Goal: Transaction & Acquisition: Subscribe to service/newsletter

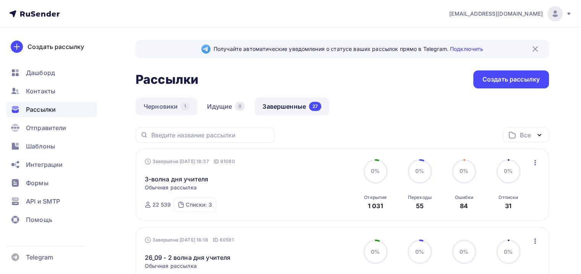
click at [167, 109] on link "Черновики 1" at bounding box center [167, 106] width 62 height 18
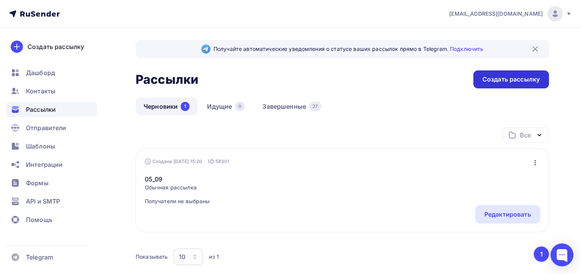
click at [486, 77] on div "Создать рассылку" at bounding box center [511, 79] width 57 height 9
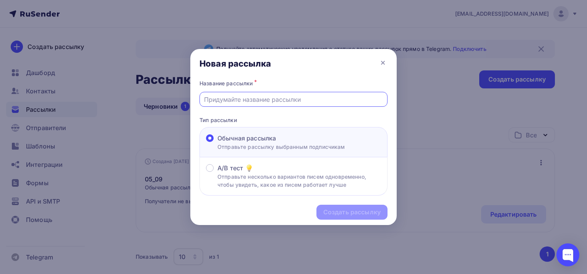
click at [266, 99] on input "text" at bounding box center [293, 99] width 179 height 9
drag, startPoint x: 261, startPoint y: 99, endPoint x: 179, endPoint y: 107, distance: 81.8
click at [179, 107] on div "Новая рассылка Название рассылки * Последняя рассылка Тип рассылки Обычная расс…" at bounding box center [293, 137] width 587 height 274
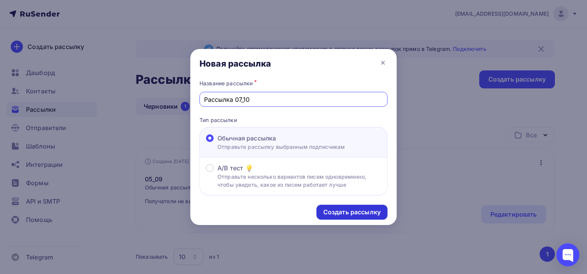
type input "Рассылка 07_10"
click at [367, 212] on div "Создать рассылку" at bounding box center [351, 212] width 57 height 9
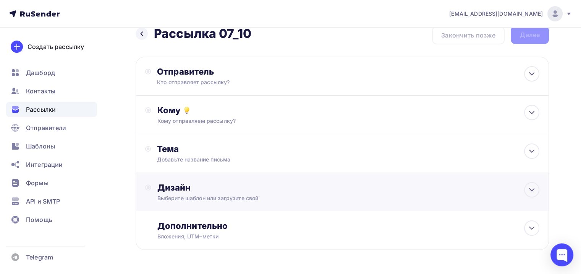
scroll to position [38, 0]
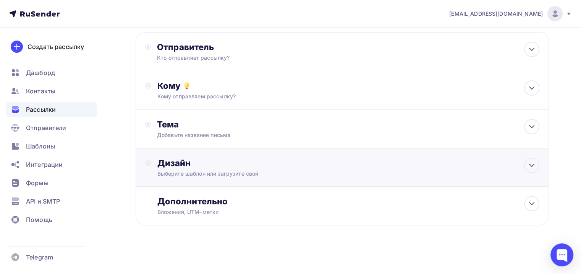
click at [238, 160] on div "Дизайн" at bounding box center [348, 162] width 382 height 11
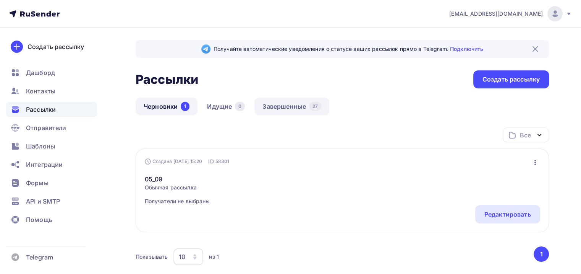
click at [273, 109] on link "Завершенные 27" at bounding box center [292, 106] width 75 height 18
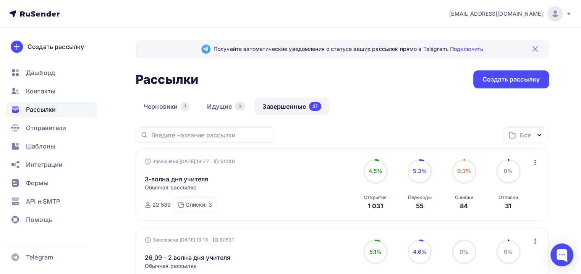
click at [182, 183] on span "Обычная рассылка" at bounding box center [171, 187] width 52 height 8
click at [185, 178] on link "3-волна дня учителя" at bounding box center [177, 178] width 64 height 9
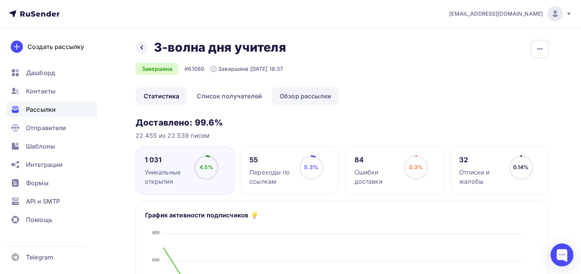
click at [308, 99] on link "Обзор рассылки" at bounding box center [306, 96] width 68 height 18
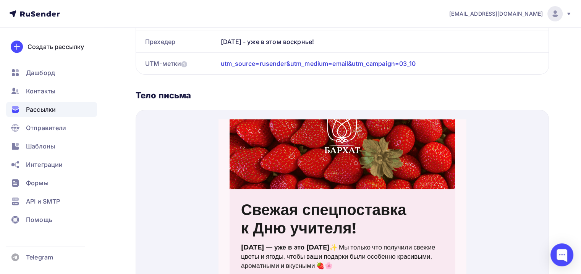
scroll to position [28, 0]
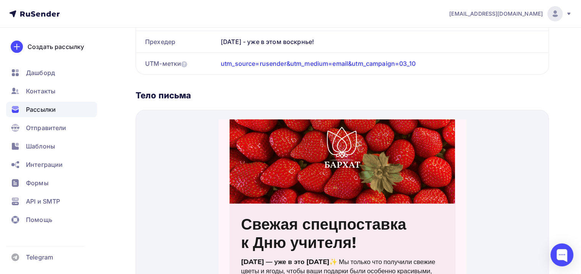
click at [276, 226] on span "к Дню учителя!" at bounding box center [298, 233] width 115 height 19
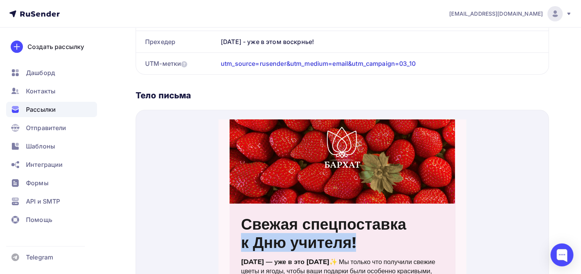
click at [276, 226] on span "к Дню учителя!" at bounding box center [298, 233] width 115 height 19
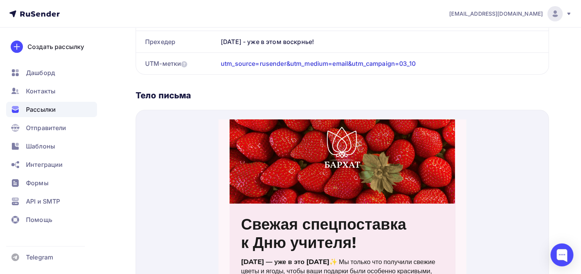
drag, startPoint x: 250, startPoint y: 219, endPoint x: 238, endPoint y: 212, distance: 13.2
click at [250, 219] on span "Свежая спецпоставка" at bounding box center [323, 214] width 165 height 19
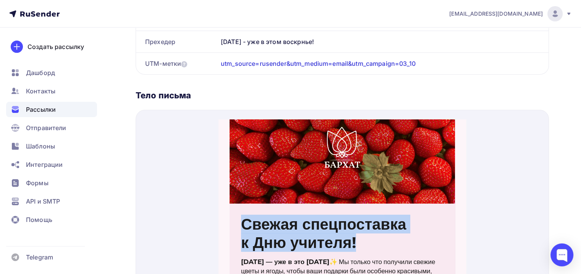
drag, startPoint x: 237, startPoint y: 212, endPoint x: 366, endPoint y: 227, distance: 130.0
click at [366, 227] on td "Свежая спецпоставка к Дню учителя!" at bounding box center [342, 221] width 225 height 54
copy div "Свежая спецпоставка к Дню учителя!"
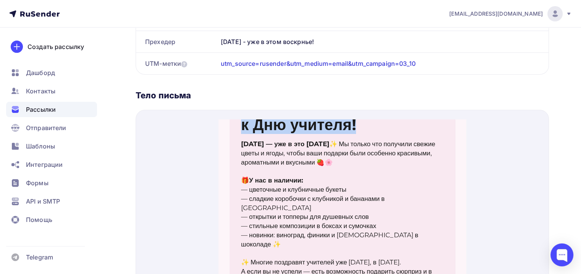
scroll to position [143, 0]
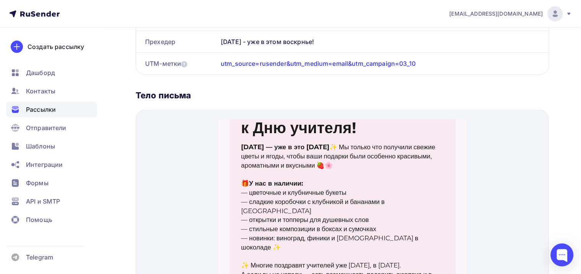
drag, startPoint x: 252, startPoint y: 245, endPoint x: 251, endPoint y: 240, distance: 5.6
click at [251, 251] on p "✨ Многие поздравят учителей уже сегодня, в пятницу. А если вы не успели — есть …" at bounding box center [342, 264] width 203 height 27
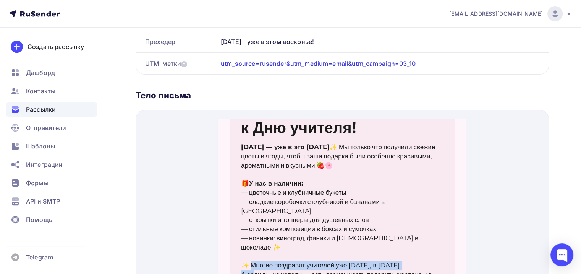
click at [250, 251] on p "✨ Многие поздравят учителей уже сегодня, в пятницу. А если вы не успели — есть …" at bounding box center [342, 264] width 203 height 27
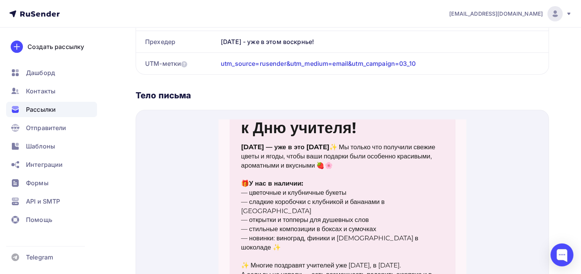
drag, startPoint x: 249, startPoint y: 238, endPoint x: 365, endPoint y: 256, distance: 117.9
click at [365, 256] on p "✨ Многие поздравят учителей уже сегодня, в пятницу. А если вы не успели — есть …" at bounding box center [342, 264] width 203 height 27
copy p "Многие поздравят учителей уже сегодня, в пятницу. А если вы не успели — есть во…"
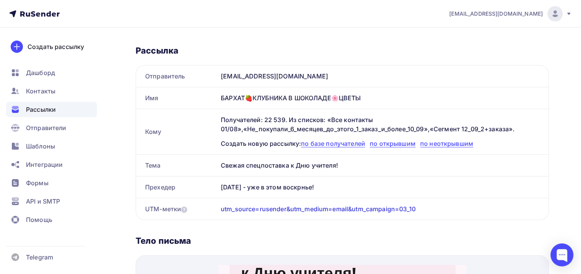
scroll to position [76, 0]
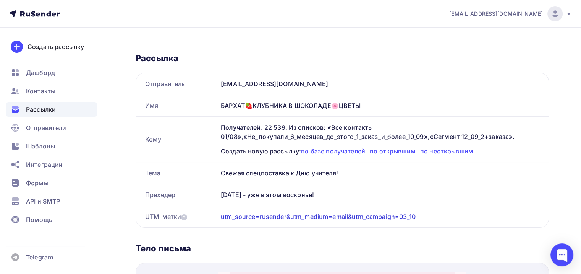
click at [69, 109] on div "Рассылки" at bounding box center [51, 109] width 91 height 15
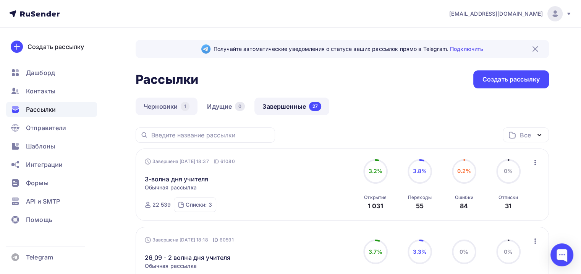
click at [171, 111] on link "Черновики 1" at bounding box center [167, 106] width 62 height 18
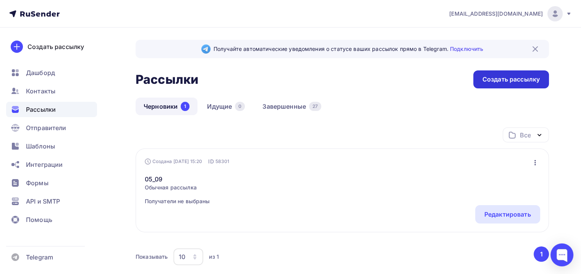
click at [496, 73] on div "Создать рассылку" at bounding box center [511, 79] width 76 height 18
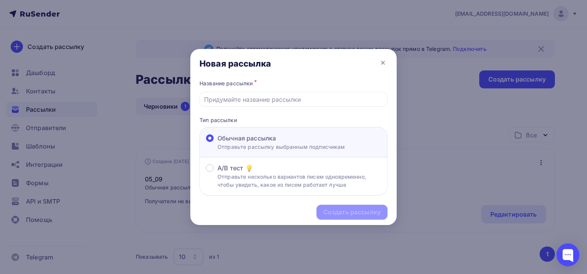
click at [231, 110] on div "Название рассылки * Тип рассылки Обычная рассылка Отправьте рассылку выбранным …" at bounding box center [293, 136] width 206 height 117
click at [251, 97] on input "text" at bounding box center [293, 99] width 179 height 9
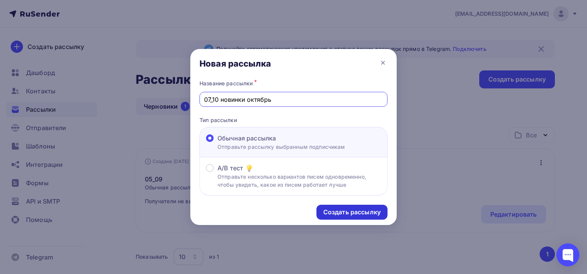
type input "07_10 новинки октябрь"
click at [365, 212] on div "Создать рассылку" at bounding box center [351, 212] width 57 height 9
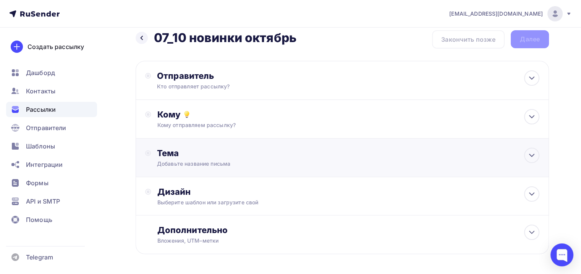
scroll to position [38, 0]
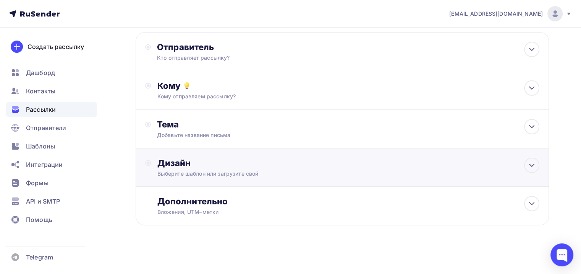
click at [216, 168] on div "Дизайн Выберите шаблон или загрузите свой" at bounding box center [348, 167] width 382 height 20
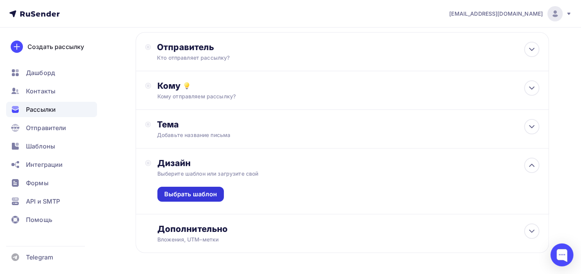
click at [204, 193] on div "Выбрать шаблон" at bounding box center [190, 194] width 53 height 9
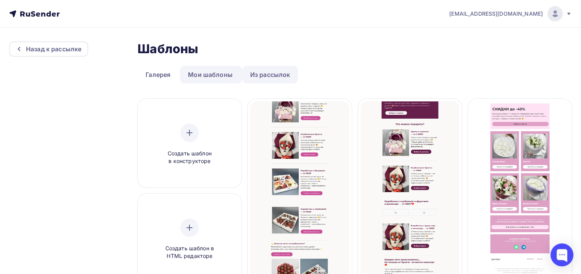
click at [268, 71] on link "Из рассылок" at bounding box center [270, 75] width 56 height 18
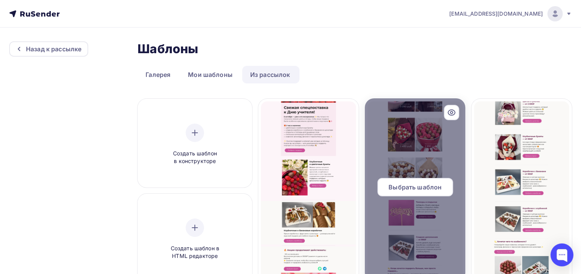
click at [428, 185] on span "Выбрать шаблон" at bounding box center [415, 186] width 53 height 9
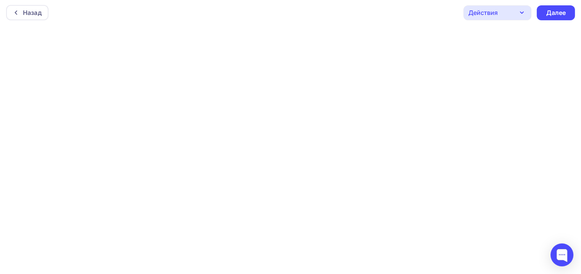
scroll to position [2, 0]
click at [10, 7] on div "Назад" at bounding box center [27, 12] width 42 height 15
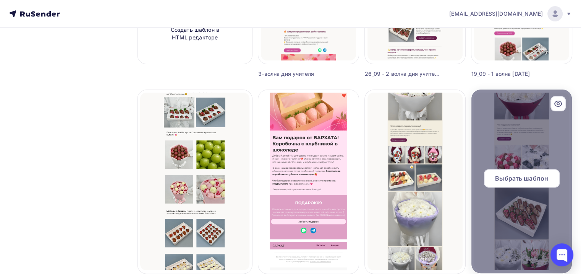
scroll to position [229, 0]
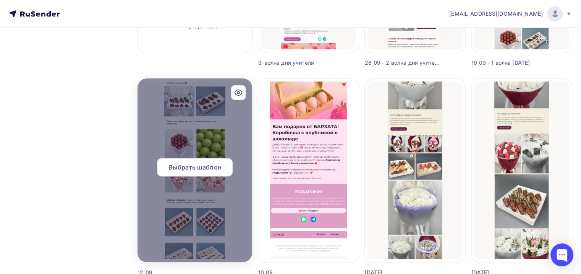
click at [210, 168] on span "Выбрать шаблон" at bounding box center [195, 166] width 53 height 9
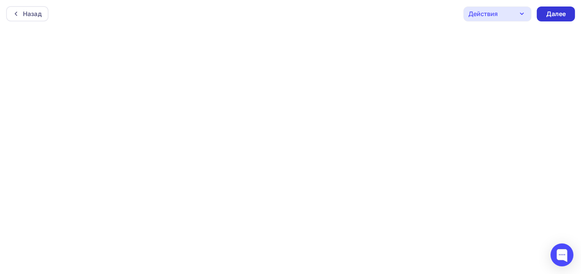
click at [560, 12] on div "Далее" at bounding box center [556, 14] width 20 height 9
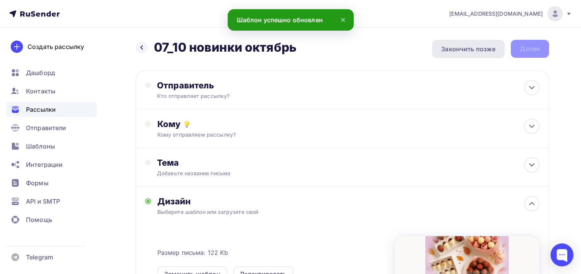
click at [466, 53] on div "Закончить позже" at bounding box center [468, 48] width 54 height 9
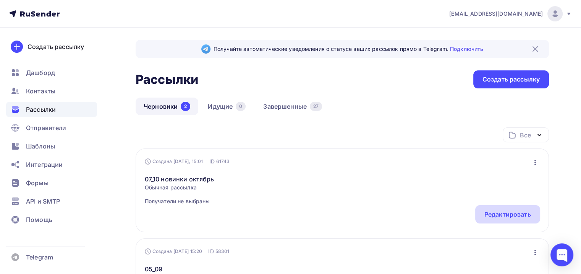
click at [502, 212] on div "Редактировать" at bounding box center [508, 213] width 47 height 9
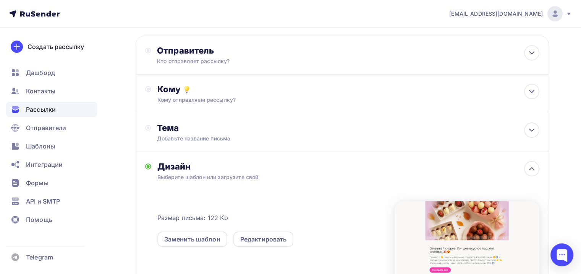
scroll to position [115, 0]
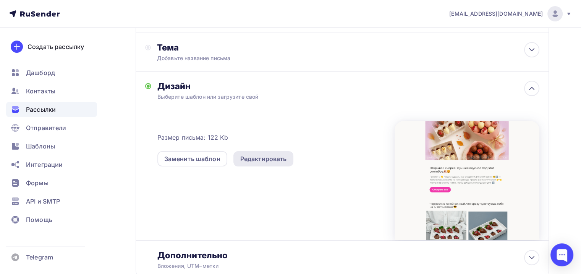
click at [251, 163] on div "Редактировать" at bounding box center [263, 158] width 60 height 15
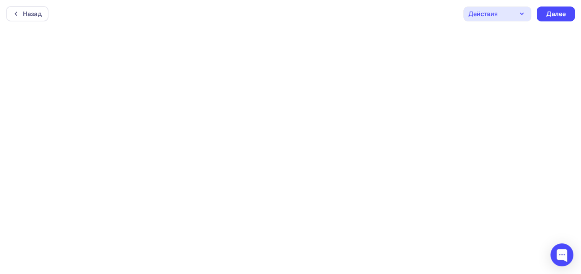
scroll to position [2, 0]
click at [549, 15] on div "Далее" at bounding box center [556, 12] width 20 height 9
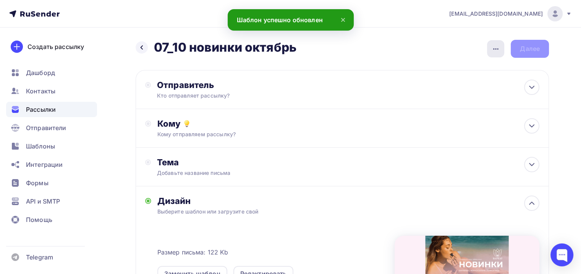
click at [492, 54] on div "button" at bounding box center [495, 48] width 17 height 17
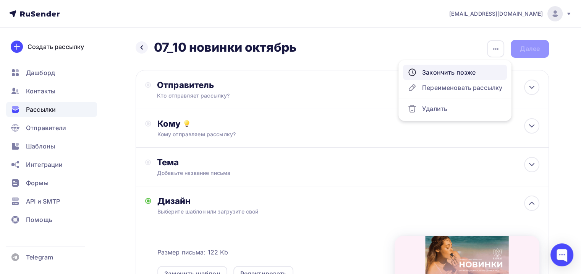
click at [467, 74] on div "Закончить позже" at bounding box center [455, 72] width 95 height 9
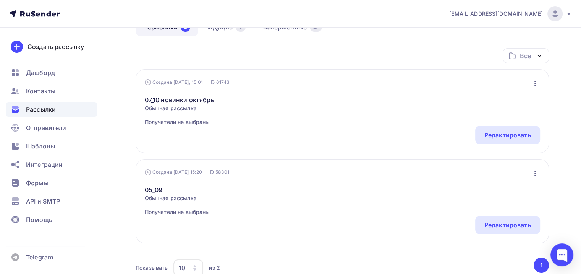
scroll to position [76, 0]
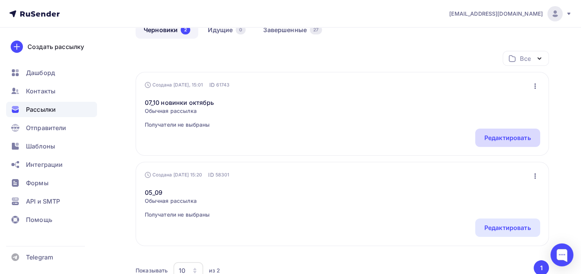
click at [500, 140] on div "Редактировать" at bounding box center [508, 137] width 47 height 9
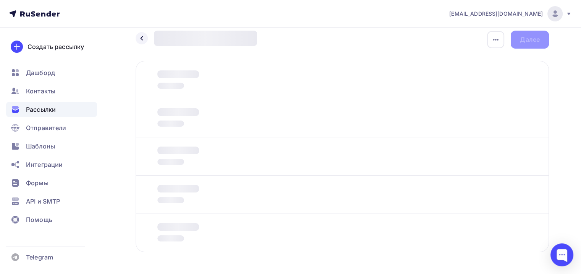
scroll to position [37, 0]
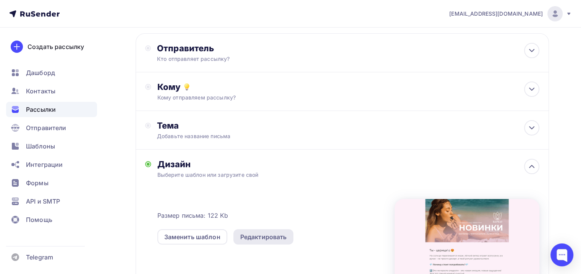
click at [269, 243] on div "Редактировать" at bounding box center [263, 236] width 60 height 15
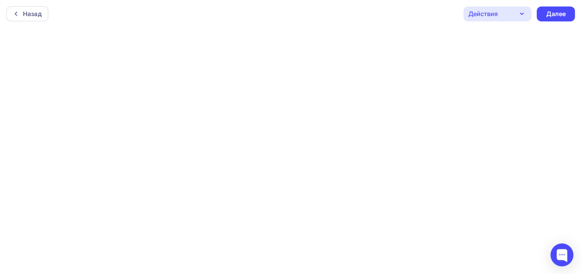
click at [517, 13] on div "Действия" at bounding box center [498, 13] width 68 height 15
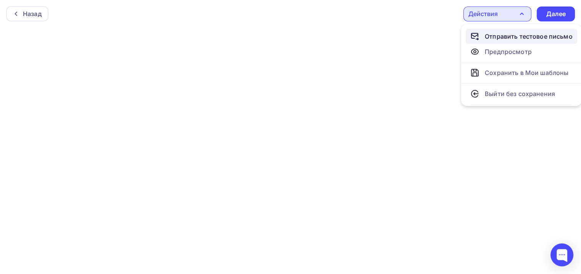
click at [491, 38] on div "Отправить тестовое письмо" at bounding box center [529, 36] width 88 height 9
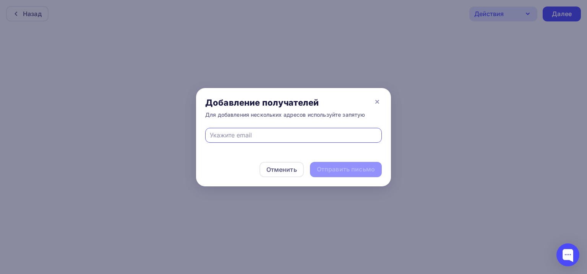
type input "gabdulina.polina@bk.ru"
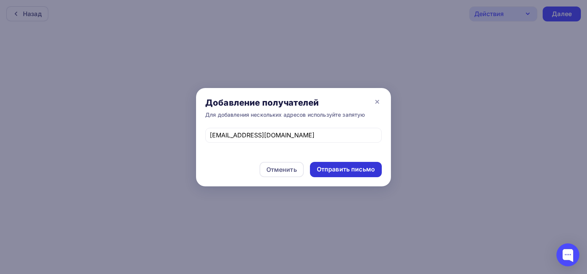
click at [345, 164] on div "Отправить письмо" at bounding box center [346, 169] width 72 height 15
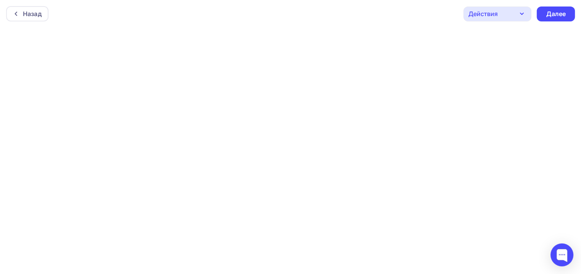
click at [510, 15] on div "Действия" at bounding box center [498, 13] width 68 height 15
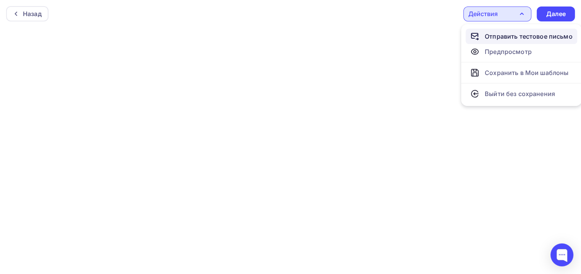
click at [509, 40] on div "Отправить тестовое письмо" at bounding box center [529, 36] width 88 height 9
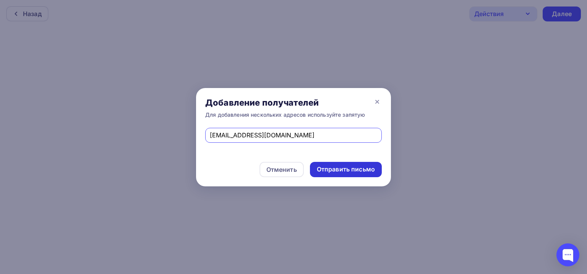
click at [337, 168] on div "Отправить письмо" at bounding box center [346, 169] width 58 height 9
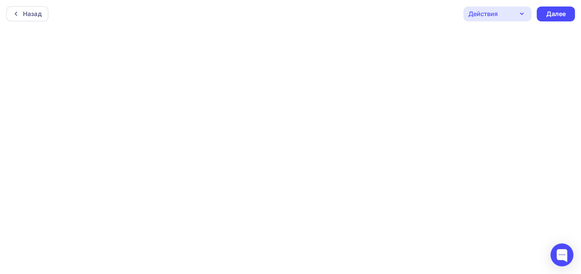
click at [517, 12] on icon "button" at bounding box center [521, 13] width 9 height 9
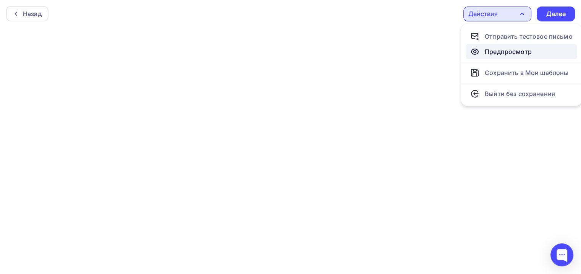
click at [509, 55] on div "Предпросмотр" at bounding box center [508, 51] width 47 height 9
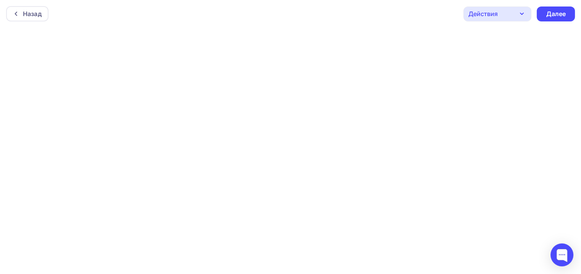
click at [504, 12] on div "Действия" at bounding box center [498, 13] width 68 height 15
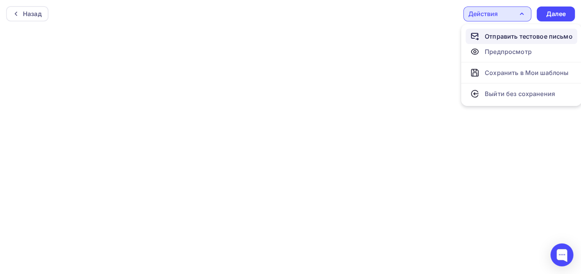
click at [503, 36] on div "Отправить тестовое письмо" at bounding box center [529, 36] width 88 height 9
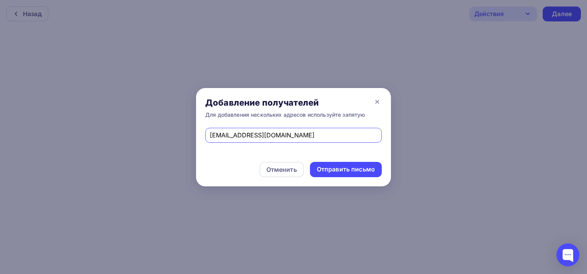
click at [240, 135] on input "gabdulina.polina@bk.ru" at bounding box center [294, 134] width 168 height 9
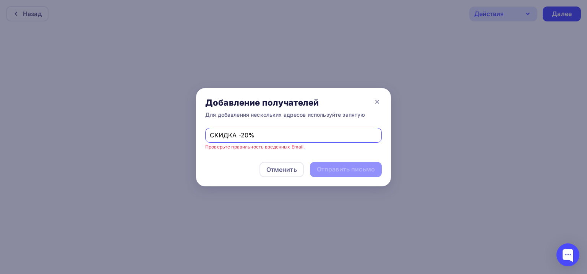
click at [257, 135] on input "СКИДКА -20%" at bounding box center [294, 134] width 168 height 9
paste input "p.pimonova@gmail.com"
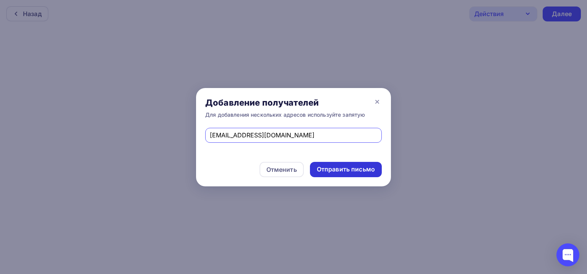
type input "p.pimonova@gmail.com"
click at [339, 168] on div "Отправить письмо" at bounding box center [346, 169] width 58 height 9
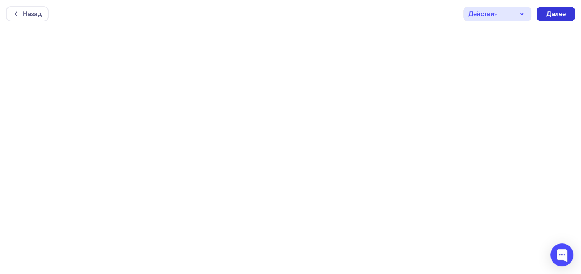
click at [546, 15] on div "Далее" at bounding box center [556, 13] width 38 height 15
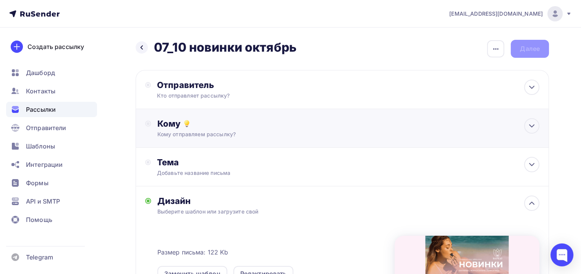
click at [238, 130] on div "Кому Кому отправляем рассылку? Списки получателей Выберите список Все списки id…" at bounding box center [348, 128] width 382 height 20
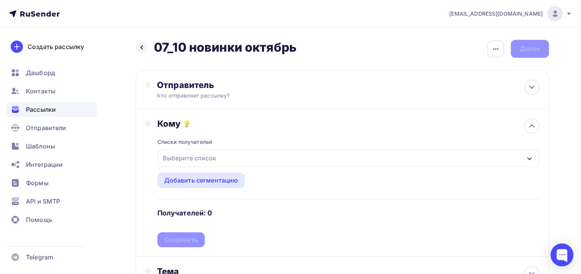
click at [222, 156] on div "Выберите список" at bounding box center [348, 158] width 381 height 18
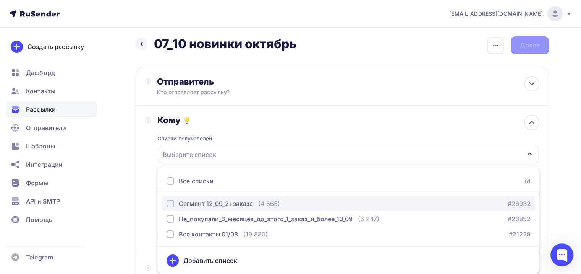
click at [171, 202] on div "button" at bounding box center [171, 203] width 8 height 8
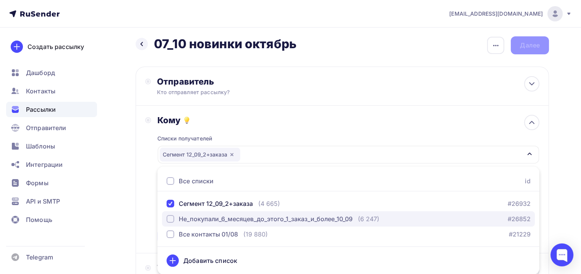
click at [173, 214] on div "Не_покупали_6_месяцев_до_этого_1_заказ_и_более_10_09" at bounding box center [260, 218] width 186 height 9
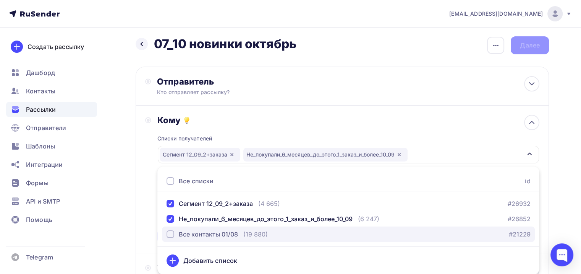
click at [168, 231] on div "button" at bounding box center [171, 234] width 8 height 8
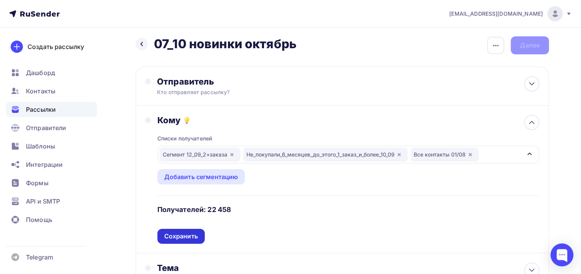
click at [194, 234] on div "Сохранить" at bounding box center [181, 236] width 34 height 9
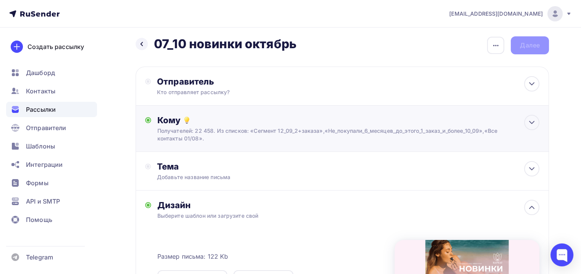
click at [227, 134] on div "Получателей: 22 458. Из списков: «Сегмент 12_09_2+заказа»,«Не_покупали_6_месяце…" at bounding box center [329, 134] width 344 height 15
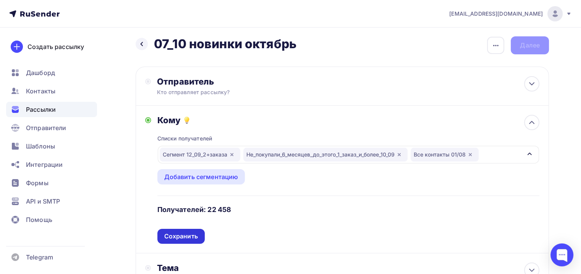
click at [183, 229] on div "Сохранить" at bounding box center [180, 236] width 47 height 15
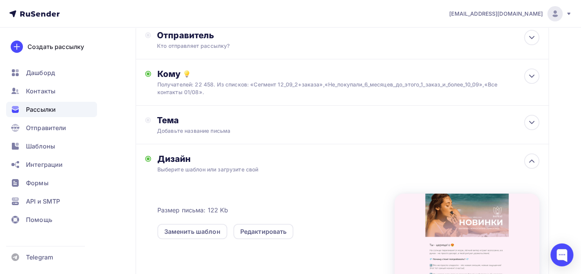
scroll to position [42, 0]
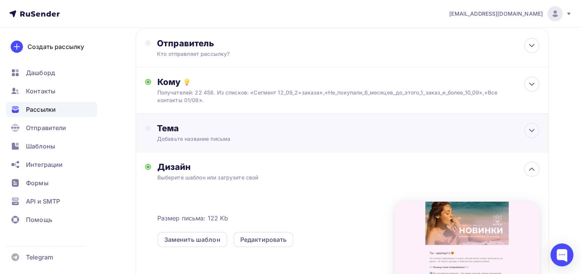
click at [260, 135] on div "Добавьте название письма" at bounding box center [225, 139] width 136 height 8
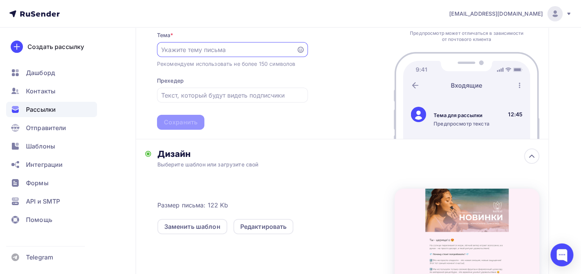
scroll to position [156, 0]
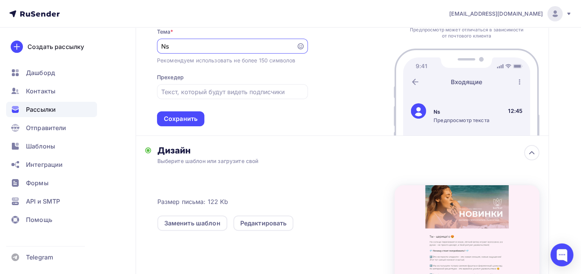
type input "N"
drag, startPoint x: 204, startPoint y: 51, endPoint x: 158, endPoint y: 45, distance: 46.6
click at [157, 46] on div "Ты - цариц" at bounding box center [232, 46] width 151 height 15
click at [179, 42] on input "Ты - цариц" at bounding box center [226, 46] width 131 height 9
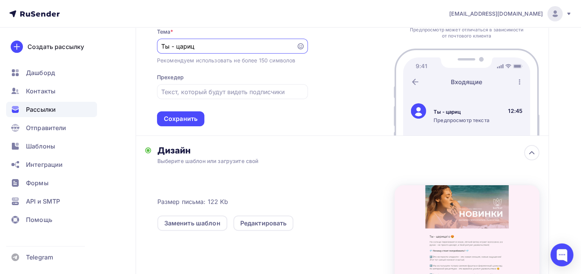
click at [179, 42] on input "Ты - цариц" at bounding box center [226, 46] width 131 height 9
paste input "а!☺️😍"
type input "Ты - царица!☺️😍"
click at [201, 89] on input "text" at bounding box center [232, 91] width 142 height 9
paste input "На солнце переливается море, лёгкий ветер играет волосами, а в руках - не прост…"
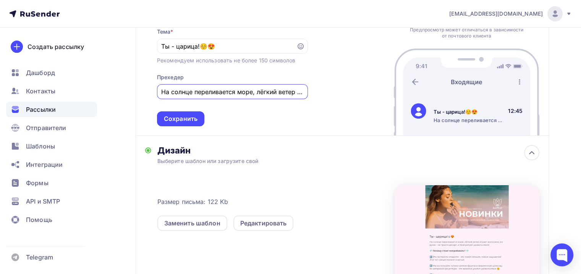
scroll to position [0, 225]
type input "На солнце переливается море, лёгкий ветер играет волосами, а в руках - не прост…"
click at [296, 132] on div "Тема Тема * Ты - царица!☺️😍 Рекомендуем использовать не более 150 символов Прех…" at bounding box center [342, 67] width 413 height 137
click at [197, 121] on div "Сохранить" at bounding box center [181, 118] width 34 height 9
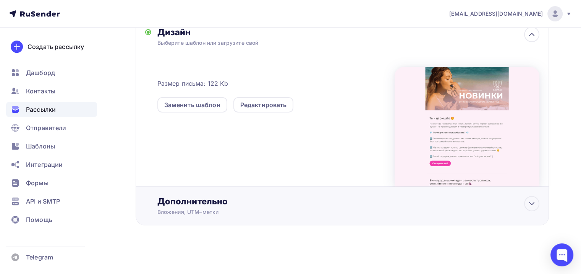
click at [226, 201] on div "Дополнительно" at bounding box center [348, 201] width 382 height 11
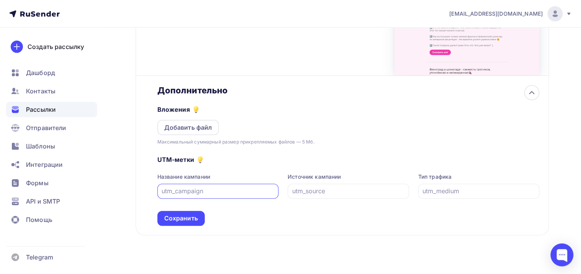
scroll to position [312, 0]
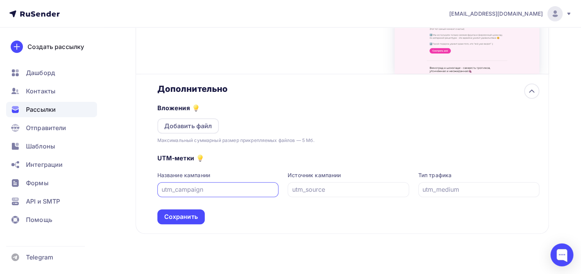
click at [204, 185] on input "text" at bounding box center [218, 189] width 113 height 9
click at [209, 193] on div at bounding box center [218, 189] width 122 height 15
click at [209, 185] on input "text" at bounding box center [218, 189] width 113 height 9
type input "к"
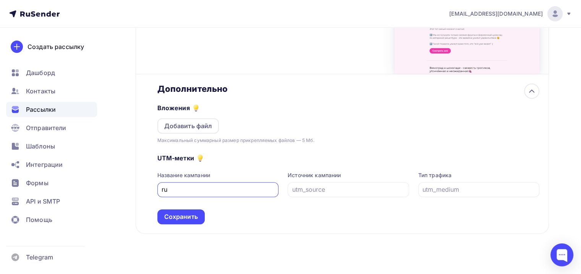
type input "r"
type input "t"
type input "07_10"
click at [335, 192] on input "text" at bounding box center [348, 189] width 113 height 9
type input "r"
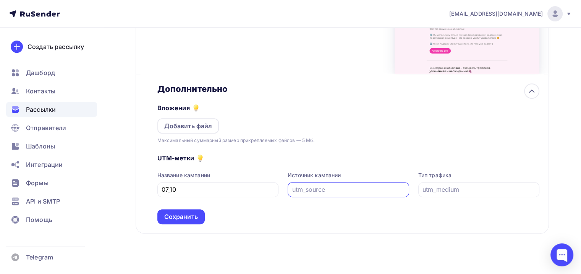
type input "e"
type input "rusender"
click at [442, 189] on input "text" at bounding box center [479, 189] width 113 height 9
type input "email"
click at [385, 208] on div "UTM-метки Название кампании 07_10 Источник кампании rusender Тип трафика email …" at bounding box center [348, 184] width 382 height 80
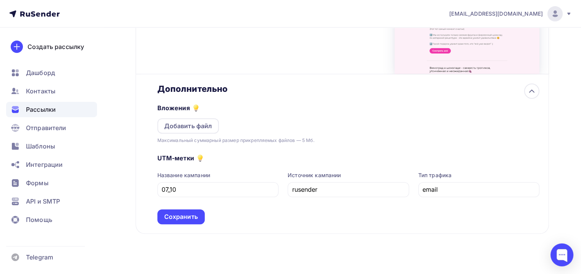
click at [197, 215] on div "Сохранить" at bounding box center [181, 216] width 34 height 9
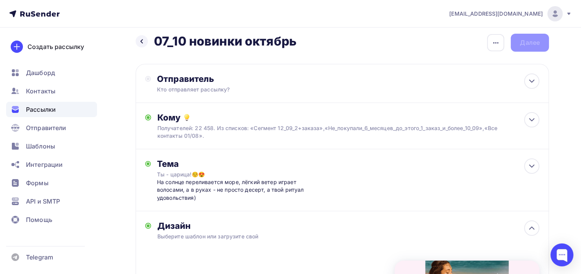
scroll to position [0, 0]
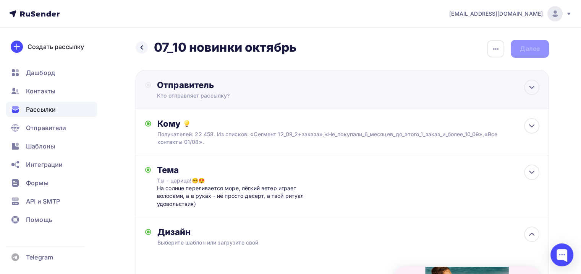
click at [205, 99] on div "Кто отправляет рассылку?" at bounding box center [231, 96] width 149 height 8
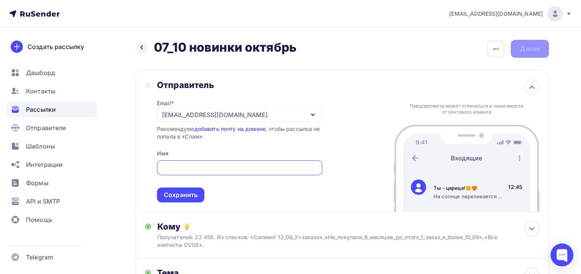
click at [176, 114] on div "[EMAIL_ADDRESS][DOMAIN_NAME]" at bounding box center [215, 114] width 106 height 9
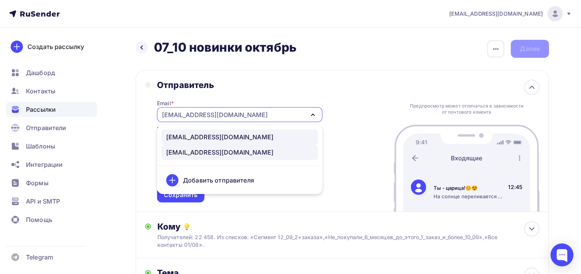
click at [208, 135] on div "[EMAIL_ADDRESS][DOMAIN_NAME]" at bounding box center [219, 136] width 107 height 9
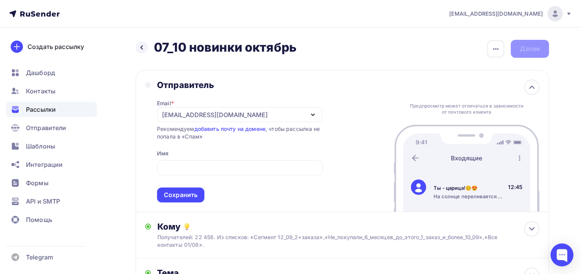
click at [212, 118] on div "[EMAIL_ADDRESS][DOMAIN_NAME]" at bounding box center [215, 114] width 106 height 9
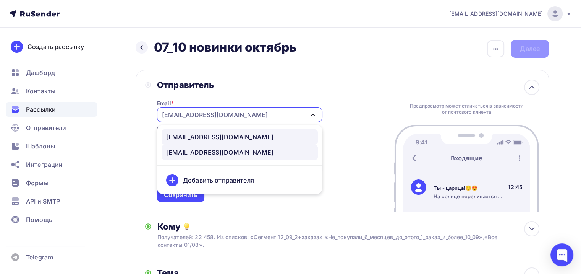
click at [208, 149] on div "[EMAIL_ADDRESS][DOMAIN_NAME]" at bounding box center [219, 152] width 107 height 9
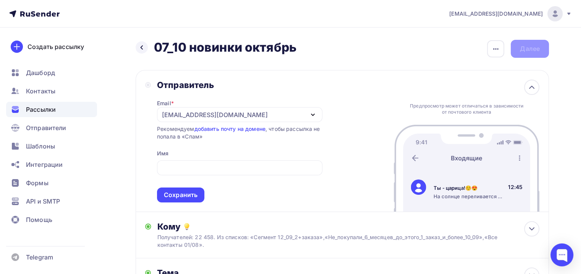
click at [222, 157] on span "Сохранить" at bounding box center [239, 179] width 165 height 45
click at [224, 167] on input "text" at bounding box center [239, 167] width 157 height 9
click at [233, 119] on div "[EMAIL_ADDRESS][DOMAIN_NAME]" at bounding box center [239, 114] width 165 height 15
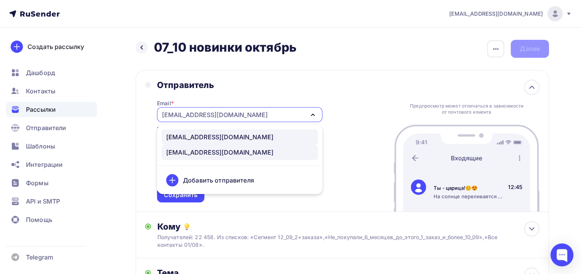
click at [214, 136] on div "[EMAIL_ADDRESS][DOMAIN_NAME]" at bounding box center [219, 136] width 107 height 9
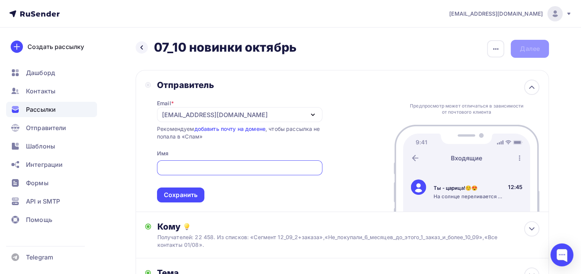
click at [217, 168] on input "text" at bounding box center [239, 167] width 157 height 9
paste input "БАРХАТ🍓КЛУБНИКА В ШОКОЛАДЕ🌸ЦВЕТЫ"
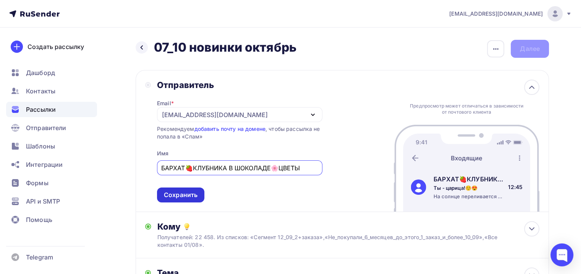
type input "БАРХАТ🍓КЛУБНИКА В ШОКОЛАДЕ🌸ЦВЕТЫ"
click at [185, 193] on div "Сохранить" at bounding box center [181, 194] width 34 height 9
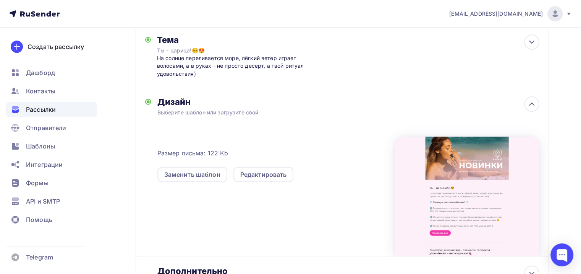
scroll to position [123, 0]
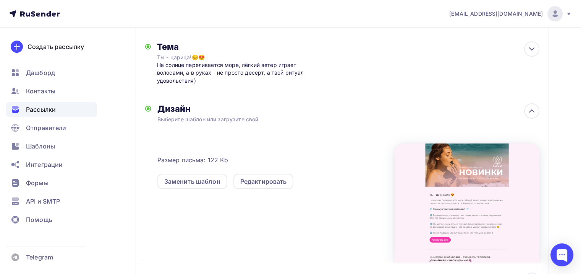
click at [271, 110] on div "Дизайн" at bounding box center [348, 108] width 382 height 11
click at [529, 110] on icon at bounding box center [531, 110] width 9 height 9
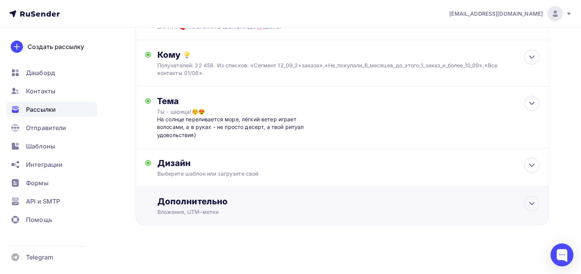
click at [263, 202] on div "Дополнительно" at bounding box center [348, 201] width 382 height 11
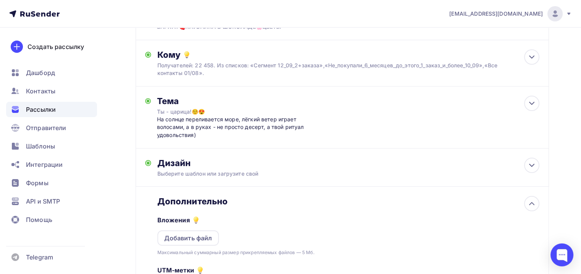
scroll to position [0, 0]
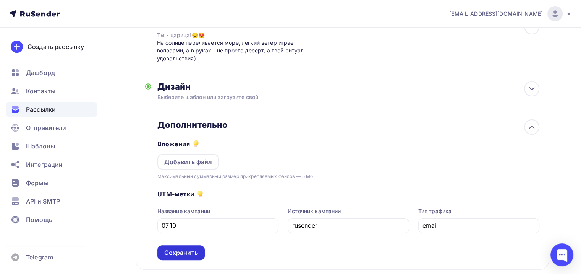
click at [187, 252] on div "Сохранить" at bounding box center [181, 252] width 34 height 9
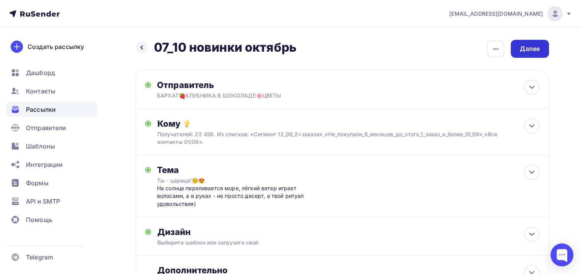
click at [533, 44] on div "Далее" at bounding box center [530, 48] width 20 height 9
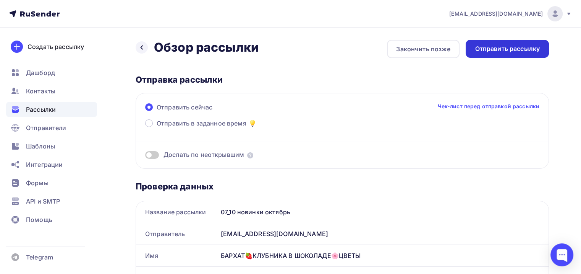
click at [515, 48] on div "Отправить рассылку" at bounding box center [507, 48] width 65 height 9
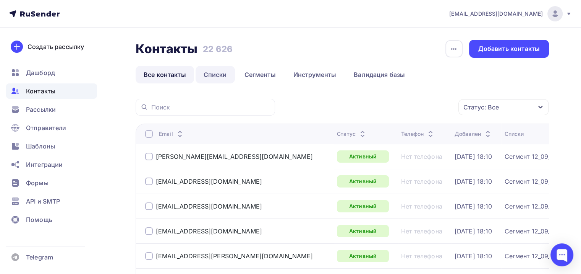
click at [223, 80] on link "Списки" at bounding box center [215, 75] width 39 height 18
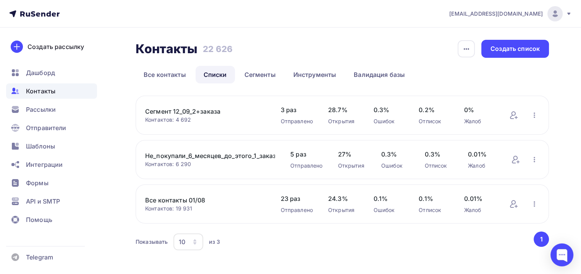
click at [195, 111] on link "Сегмент 12_09_2+заказа" at bounding box center [205, 111] width 120 height 9
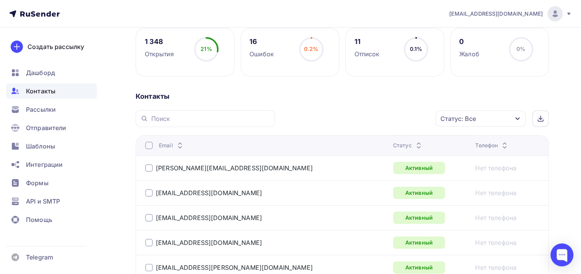
scroll to position [115, 0]
click at [472, 114] on div "Статус: Все" at bounding box center [459, 117] width 36 height 9
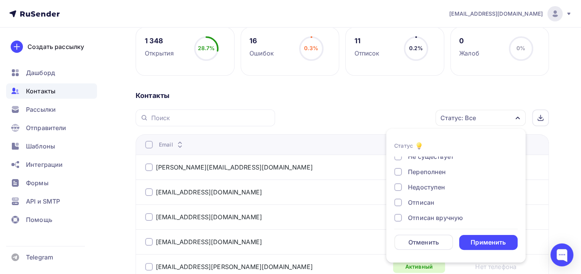
scroll to position [38, 0]
click at [422, 168] on div "Переполнен" at bounding box center [427, 168] width 38 height 9
drag, startPoint x: 426, startPoint y: 181, endPoint x: 423, endPoint y: 198, distance: 17.3
click at [426, 182] on div "Недоступен" at bounding box center [426, 183] width 37 height 9
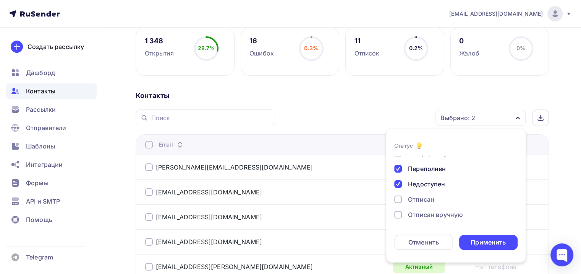
click at [423, 196] on div "Отписан" at bounding box center [421, 199] width 26 height 9
click at [430, 211] on div "Отписан вручную" at bounding box center [435, 214] width 55 height 9
click at [428, 209] on div "Жалоба" at bounding box center [420, 212] width 24 height 9
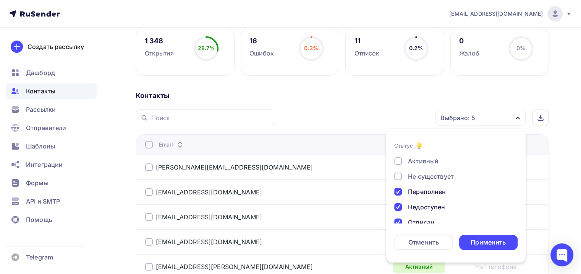
scroll to position [0, 0]
click at [422, 192] on div "Не существует" at bounding box center [431, 191] width 46 height 9
click at [479, 239] on div "Применить" at bounding box center [488, 242] width 35 height 9
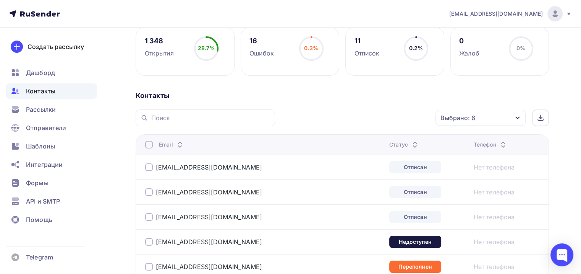
click at [148, 145] on div at bounding box center [149, 145] width 8 height 8
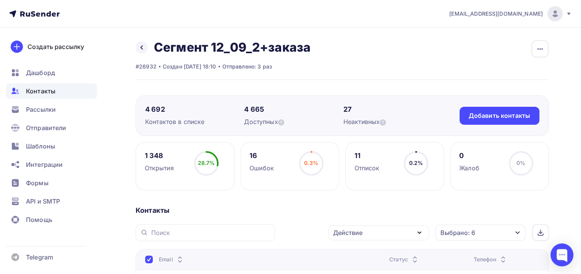
click at [387, 232] on div "Действие" at bounding box center [378, 232] width 101 height 15
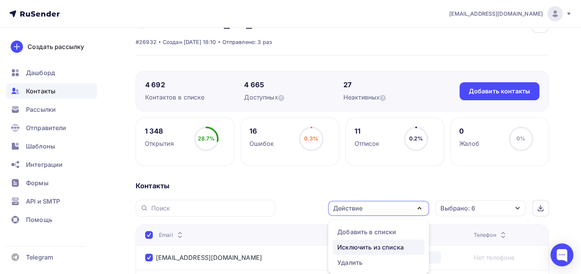
click at [374, 246] on div "Исключить из списка" at bounding box center [370, 246] width 66 height 9
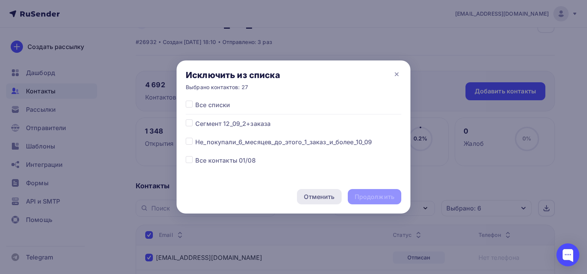
click at [310, 197] on div "Отменить" at bounding box center [319, 196] width 31 height 9
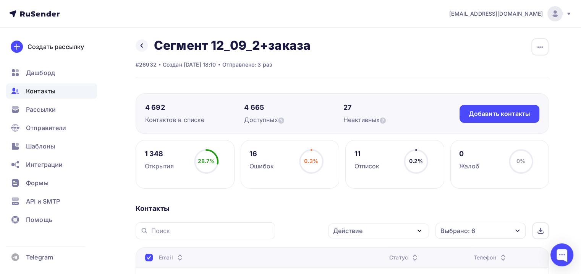
scroll to position [0, 0]
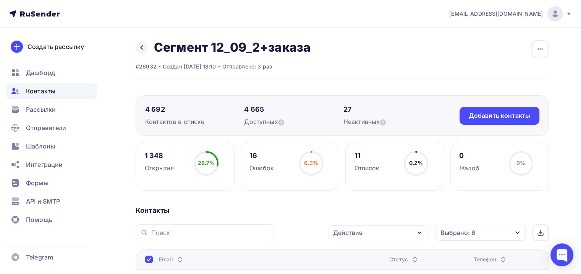
click at [388, 229] on div "Действие" at bounding box center [378, 232] width 101 height 15
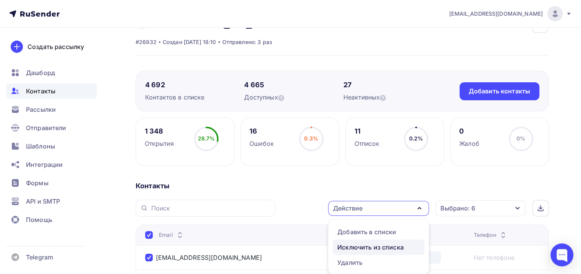
click at [359, 245] on div "Исключить из списка" at bounding box center [370, 246] width 66 height 9
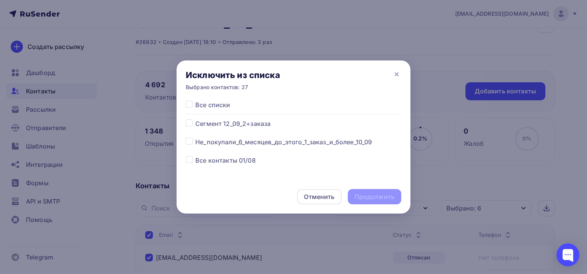
click at [240, 121] on span "Сегмент 12_09_2+заказа" at bounding box center [232, 123] width 75 height 9
click at [195, 119] on label at bounding box center [195, 119] width 0 height 0
click at [191, 123] on input "checkbox" at bounding box center [189, 122] width 7 height 7
checkbox input "true"
click at [384, 195] on div "Продолжить" at bounding box center [375, 196] width 40 height 9
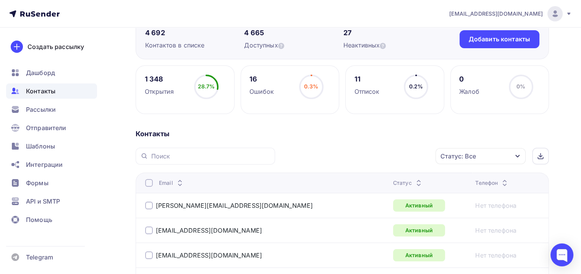
click at [469, 154] on div "Статус: Все" at bounding box center [459, 155] width 36 height 9
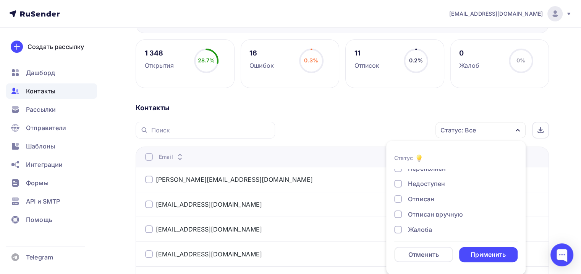
scroll to position [55, 0]
click at [420, 221] on div "Жалоба" at bounding box center [420, 225] width 24 height 9
click at [419, 210] on div "Отписан вручную" at bounding box center [435, 209] width 55 height 9
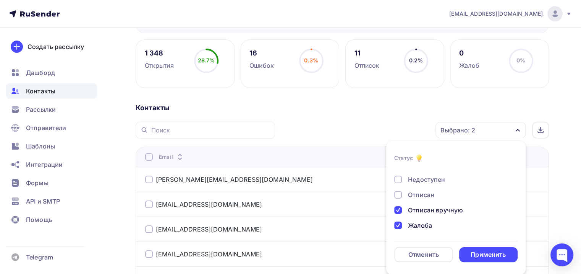
click at [419, 194] on div "Отписан" at bounding box center [421, 194] width 26 height 9
click at [416, 180] on div "Недоступен" at bounding box center [426, 179] width 37 height 9
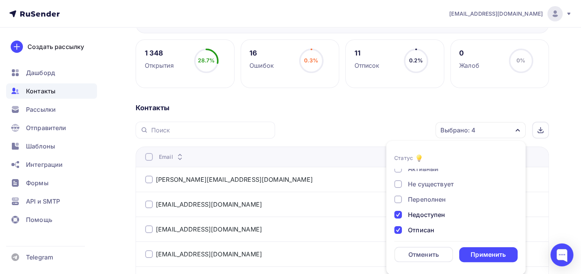
scroll to position [17, 0]
click at [422, 205] on div "Переполнен" at bounding box center [427, 202] width 38 height 9
click at [423, 191] on div "Новый Активный Не существует Переполнен Недоступен Отписан Отписан вручную [GEO…" at bounding box center [455, 210] width 123 height 116
click at [422, 185] on div "Не существует" at bounding box center [431, 186] width 46 height 9
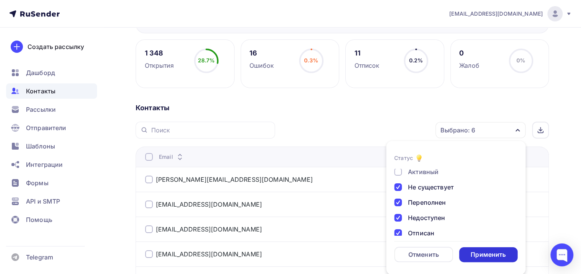
click at [496, 252] on div "Применить" at bounding box center [488, 254] width 35 height 9
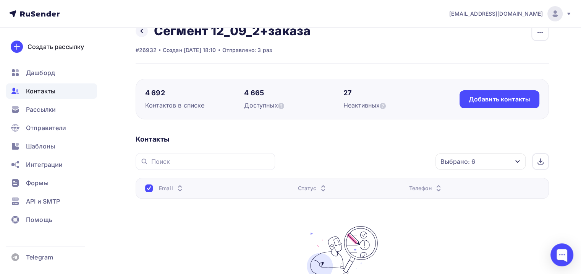
scroll to position [0, 0]
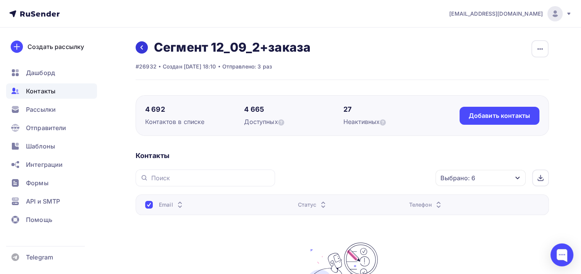
click at [140, 47] on icon at bounding box center [142, 47] width 6 height 6
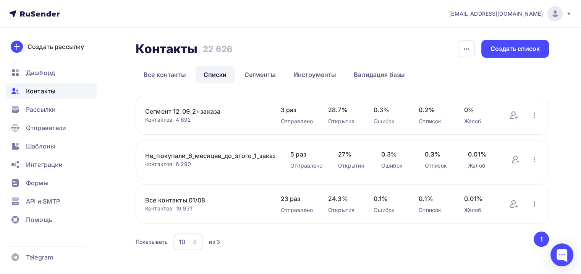
click at [190, 149] on div "Не_покупали_6_месяцев_до_этого_1_заказ_и_более_10_09 Контактов: 6 290 Добавить …" at bounding box center [342, 159] width 413 height 39
click at [191, 156] on link "Не_покупали_6_месяцев_до_этого_1_заказ_и_более_10_09" at bounding box center [210, 155] width 130 height 9
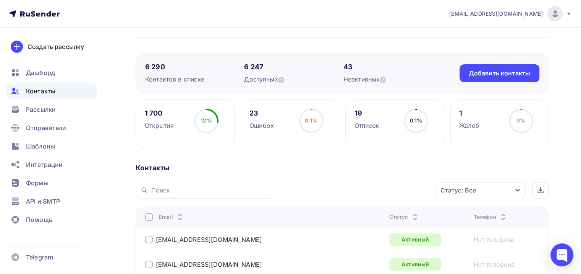
scroll to position [153, 0]
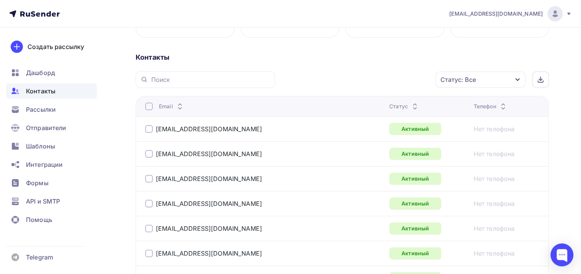
click at [477, 76] on div "Статус: Все" at bounding box center [481, 79] width 90 height 16
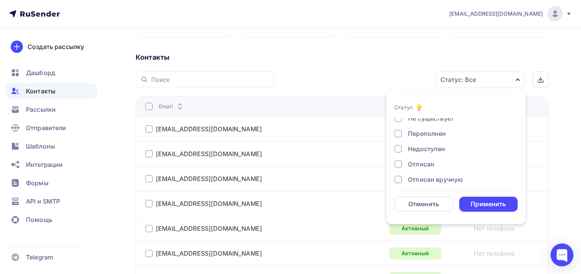
scroll to position [38, 0]
click at [419, 130] on div "Переполнен" at bounding box center [427, 130] width 38 height 9
click at [422, 146] on div "Недоступен" at bounding box center [426, 145] width 37 height 9
click at [418, 160] on div "Отписан" at bounding box center [421, 160] width 26 height 9
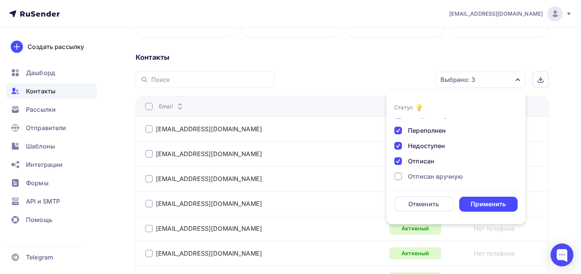
click at [422, 175] on div "Отписан вручную" at bounding box center [435, 176] width 55 height 9
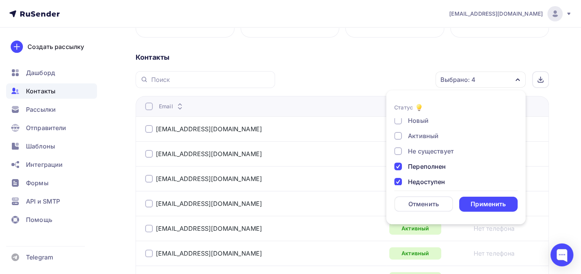
scroll to position [0, 0]
click at [419, 153] on div "Не существует" at bounding box center [431, 153] width 46 height 9
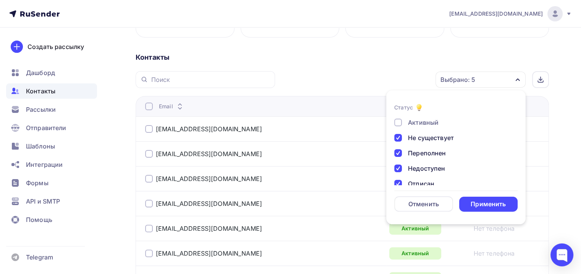
scroll to position [55, 0]
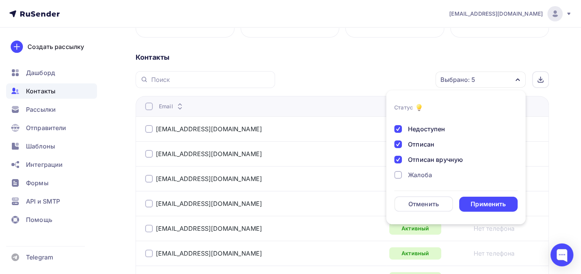
click at [428, 178] on div "Жалоба" at bounding box center [420, 174] width 24 height 9
click at [482, 201] on div "Применить" at bounding box center [488, 203] width 35 height 9
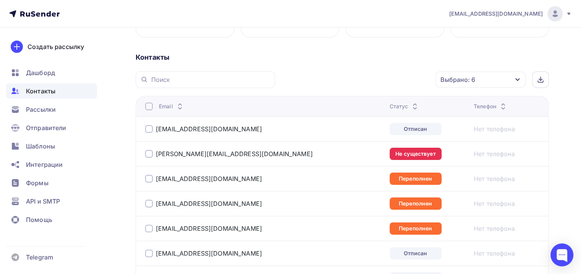
click at [147, 103] on div at bounding box center [149, 106] width 8 height 8
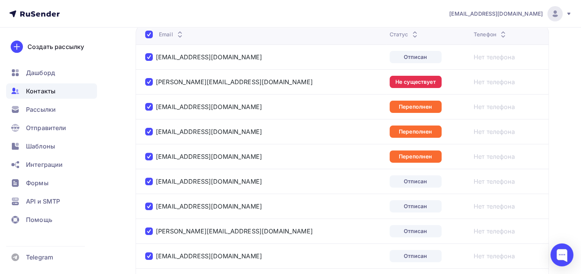
scroll to position [0, 0]
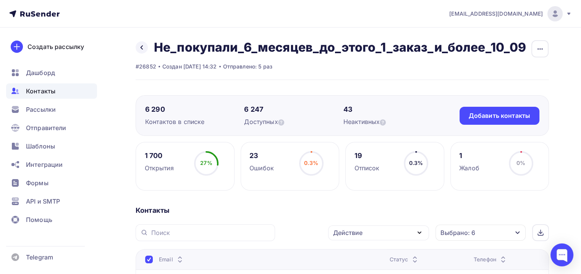
click at [376, 236] on div "Действие" at bounding box center [378, 232] width 101 height 15
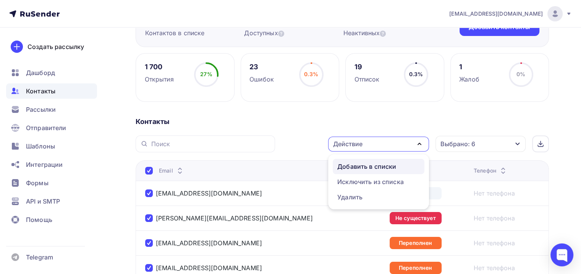
scroll to position [101, 0]
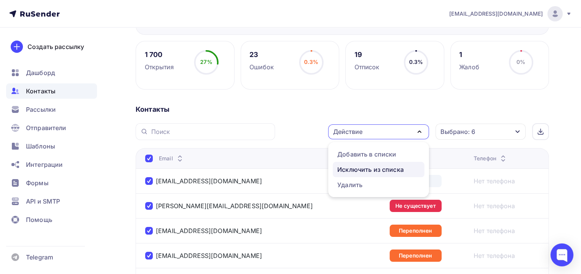
click at [376, 172] on div "Исключить из списка" at bounding box center [370, 169] width 66 height 9
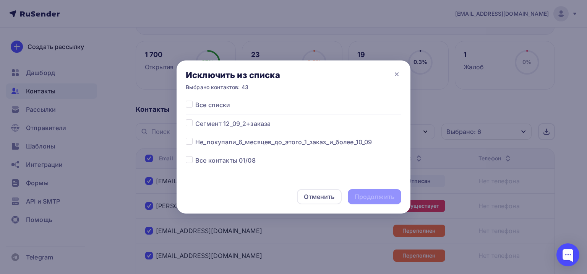
click at [406, 154] on div "Все списки Сегмент 12_09_2+заказа Не_покупали_6_месяцев_до_этого_1_заказ_и_боле…" at bounding box center [294, 139] width 234 height 79
click at [293, 196] on div "Отменить Продолжить" at bounding box center [294, 197] width 234 height 34
click at [331, 193] on div "Отменить" at bounding box center [319, 196] width 31 height 9
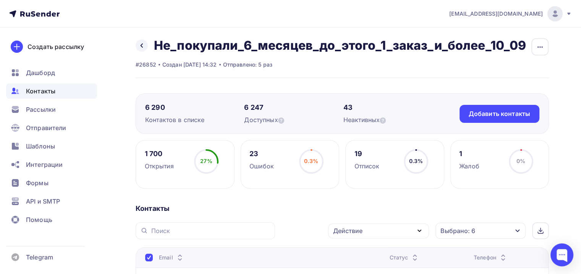
scroll to position [0, 0]
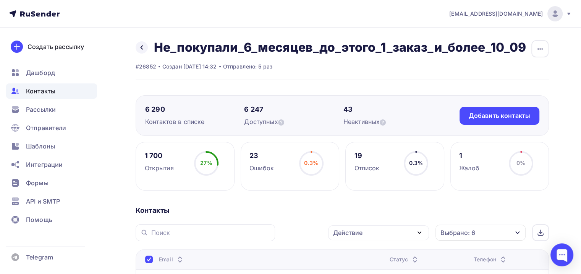
click at [359, 237] on div "Действие" at bounding box center [378, 232] width 101 height 15
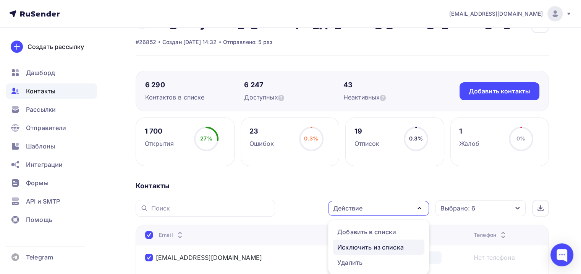
click at [355, 243] on div "Исключить из списка" at bounding box center [370, 246] width 66 height 9
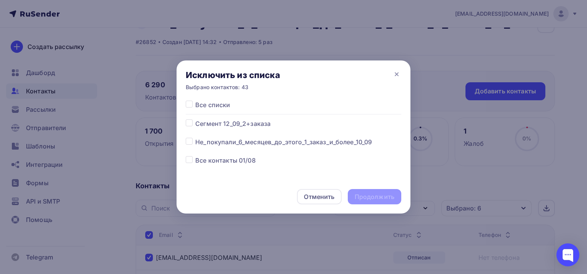
click at [255, 146] on div "Все списки Сегмент 12_09_2+заказа Не_покупали_6_месяцев_до_этого_1_заказ_и_боле…" at bounding box center [294, 132] width 216 height 65
click at [184, 141] on div "Все списки Сегмент 12_09_2+заказа Не_покупали_6_месяцев_до_этого_1_заказ_и_боле…" at bounding box center [294, 139] width 234 height 79
click at [195, 137] on label at bounding box center [195, 137] width 0 height 0
click at [186, 141] on input "checkbox" at bounding box center [189, 140] width 7 height 7
checkbox input "true"
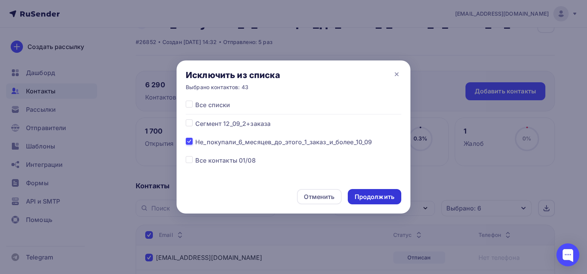
click at [373, 197] on div "Продолжить" at bounding box center [375, 196] width 40 height 9
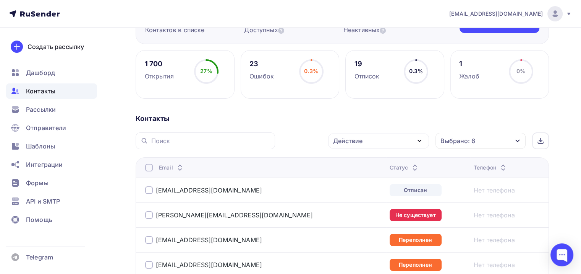
scroll to position [101, 0]
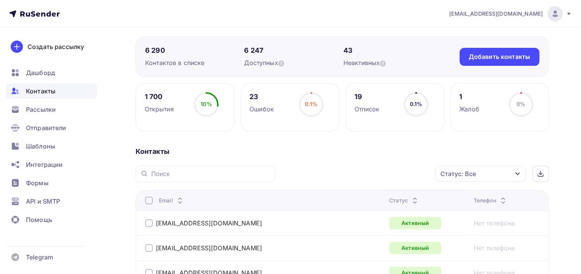
scroll to position [153, 0]
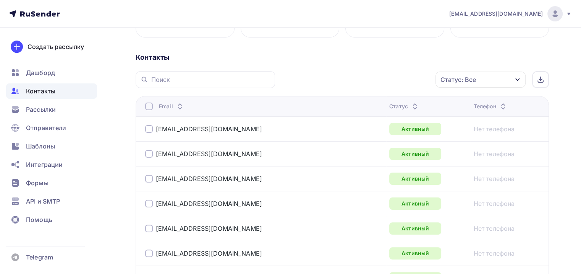
click at [475, 75] on div "Статус: Все" at bounding box center [459, 79] width 36 height 9
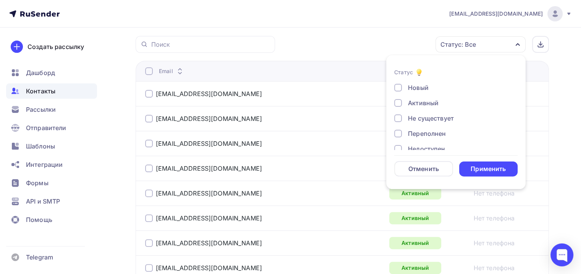
scroll to position [191, 0]
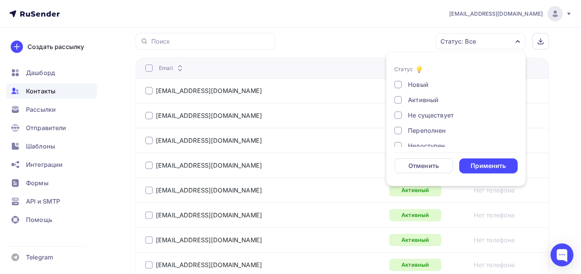
click at [401, 119] on div "Не существует" at bounding box center [451, 114] width 115 height 9
click at [401, 133] on div at bounding box center [398, 130] width 8 height 8
click at [403, 141] on div "Недоступен" at bounding box center [451, 145] width 115 height 9
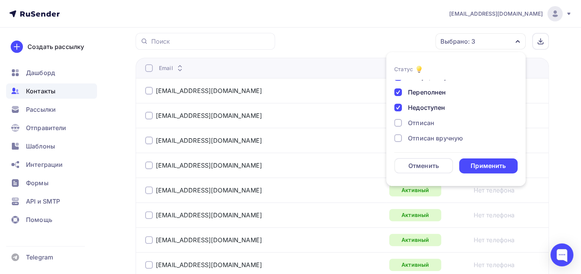
click at [399, 131] on div "Новый Активный Не существует Переполнен Недоступен Отписан Отписан вручную [GEO…" at bounding box center [455, 100] width 123 height 116
click at [397, 125] on div at bounding box center [398, 123] width 8 height 8
click at [399, 136] on div at bounding box center [398, 138] width 8 height 8
click at [402, 136] on div "Жалоба" at bounding box center [451, 136] width 115 height 9
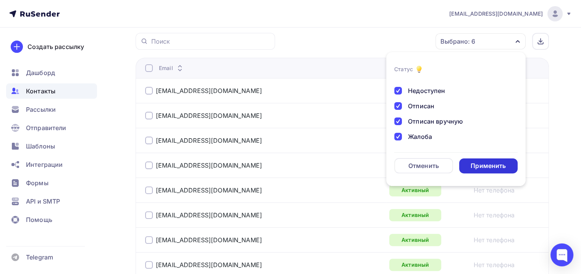
click at [500, 166] on div "Применить" at bounding box center [488, 165] width 35 height 9
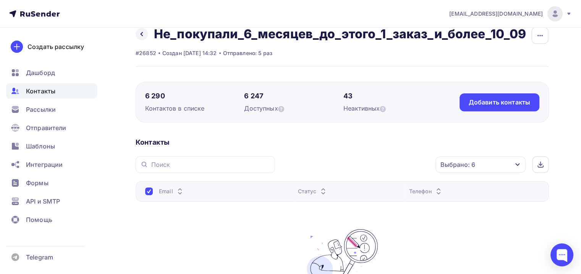
scroll to position [0, 0]
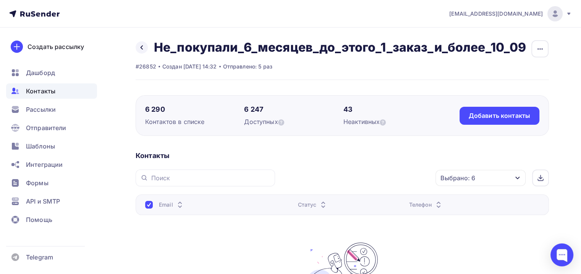
click at [146, 41] on div "Назад Не_покупали_6_месяцев_до_этого_1_заказ_и_более_10_09 Переименовать список…" at bounding box center [331, 47] width 391 height 15
click at [146, 43] on div "Назад Не_покупали_6_месяцев_до_этого_1_заказ_и_более_10_09 Переименовать список…" at bounding box center [331, 47] width 391 height 15
click at [142, 46] on icon at bounding box center [142, 47] width 2 height 4
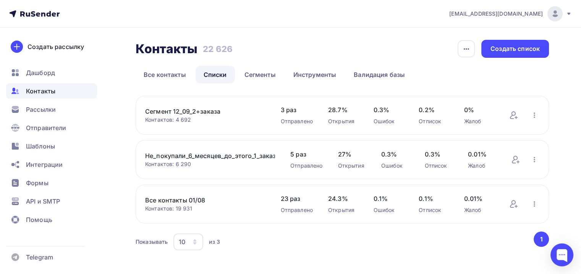
click at [180, 199] on link "Все контакты 01/08" at bounding box center [205, 199] width 120 height 9
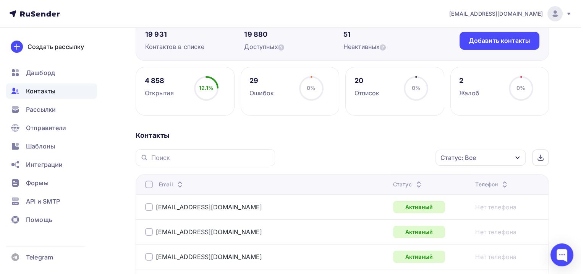
scroll to position [115, 0]
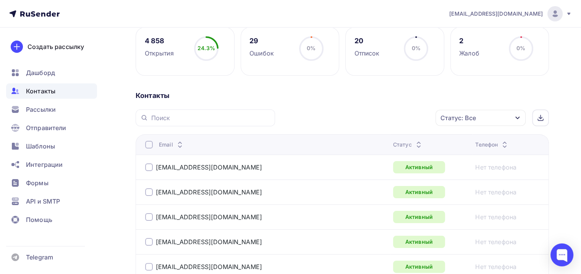
click at [472, 119] on div "Статус: Все" at bounding box center [459, 117] width 36 height 9
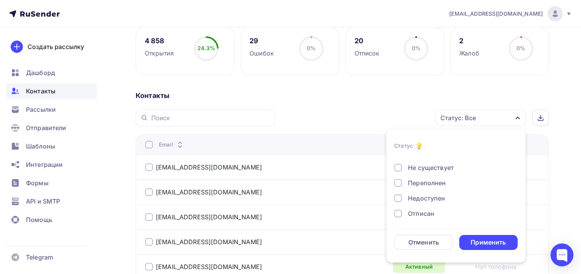
scroll to position [0, 0]
click at [413, 194] on div "Не существует" at bounding box center [431, 191] width 46 height 9
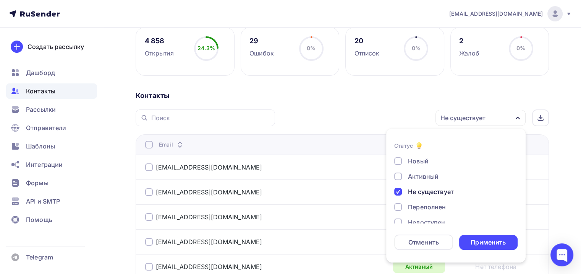
click at [418, 206] on div "Переполнен" at bounding box center [427, 206] width 38 height 9
click at [425, 221] on div "Недоступен" at bounding box center [426, 221] width 37 height 9
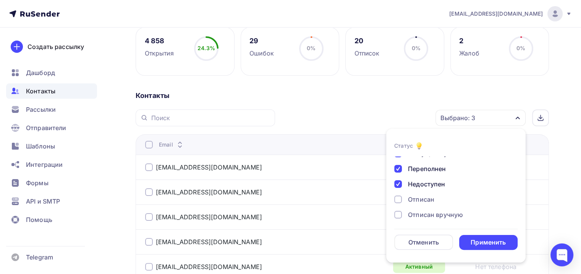
click at [422, 198] on div "Отписан" at bounding box center [421, 199] width 26 height 9
click at [426, 212] on div "Отписан вручную" at bounding box center [435, 214] width 55 height 9
click at [427, 211] on div "Жалоба" at bounding box center [420, 212] width 24 height 9
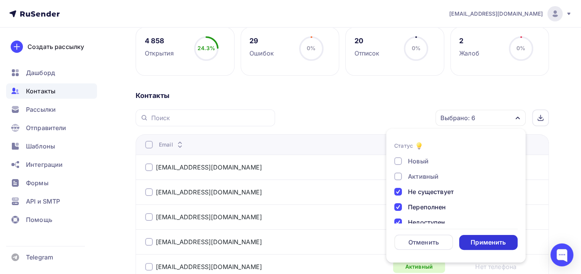
click at [473, 245] on div "Применить" at bounding box center [488, 242] width 35 height 9
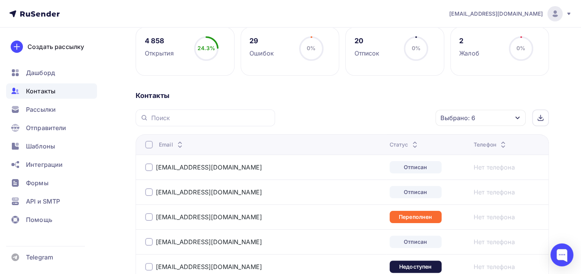
click at [147, 149] on th "Email" at bounding box center [261, 144] width 251 height 20
click at [150, 148] on th "Email" at bounding box center [261, 144] width 251 height 20
click at [150, 147] on div at bounding box center [149, 145] width 8 height 8
click at [393, 117] on div "Действие" at bounding box center [378, 117] width 101 height 15
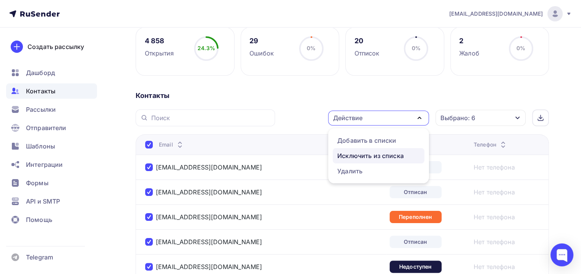
click at [367, 155] on div "Исключить из списка" at bounding box center [370, 155] width 66 height 9
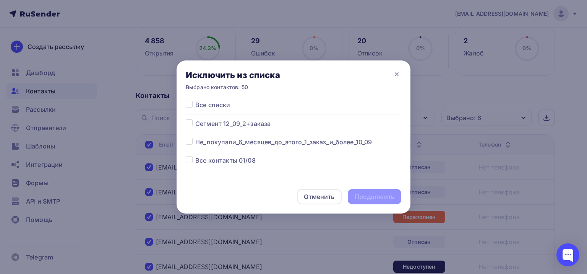
click at [195, 156] on label at bounding box center [195, 156] width 0 height 0
click at [188, 157] on input "checkbox" at bounding box center [189, 159] width 7 height 7
checkbox input "true"
click at [387, 195] on div "Продолжить" at bounding box center [375, 196] width 40 height 9
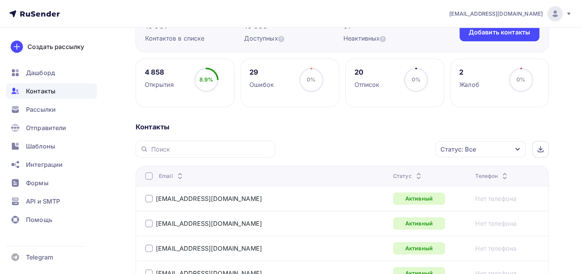
scroll to position [115, 0]
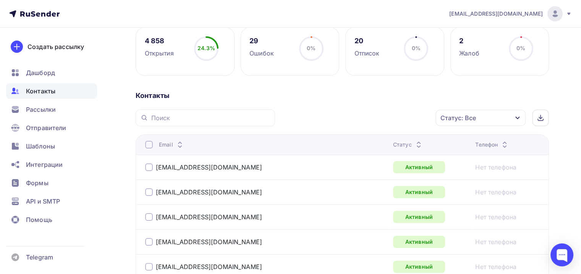
click at [468, 120] on div "Статус: Все" at bounding box center [459, 117] width 36 height 9
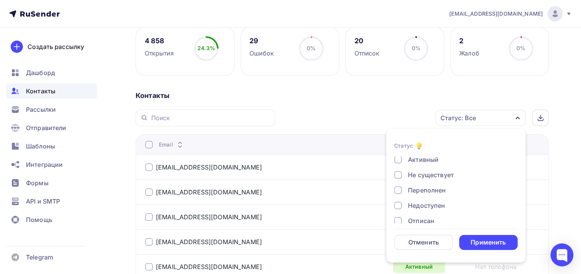
scroll to position [55, 0]
drag, startPoint x: 419, startPoint y: 211, endPoint x: 422, endPoint y: 199, distance: 12.2
click at [419, 210] on div "Жалоба" at bounding box center [420, 212] width 24 height 9
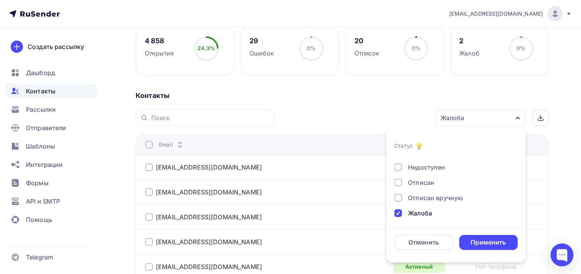
click at [422, 196] on div "Отписан вручную" at bounding box center [435, 197] width 55 height 9
click at [413, 182] on div "Отписан" at bounding box center [421, 182] width 26 height 9
click at [420, 166] on div "Недоступен" at bounding box center [426, 166] width 37 height 9
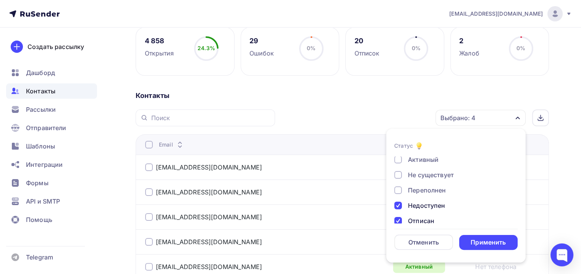
click at [422, 190] on div "Переполнен" at bounding box center [427, 189] width 38 height 9
click at [422, 175] on div "Не существует" at bounding box center [431, 174] width 46 height 9
click at [483, 239] on div "Применить" at bounding box center [488, 242] width 35 height 9
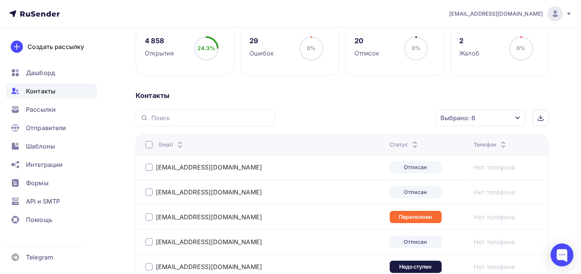
click at [147, 146] on div at bounding box center [149, 145] width 8 height 8
click at [373, 113] on div "Действие" at bounding box center [378, 117] width 101 height 15
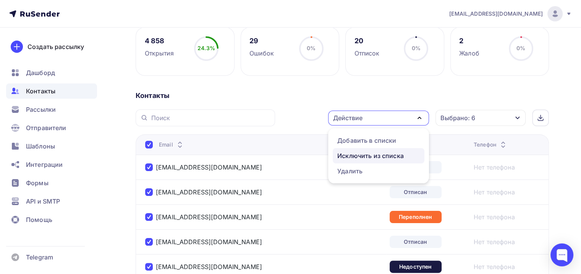
click at [368, 154] on div "Исключить из списка" at bounding box center [370, 155] width 66 height 9
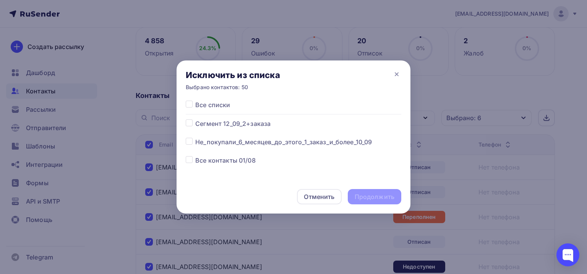
click at [195, 156] on label at bounding box center [195, 156] width 0 height 0
click at [186, 159] on input "checkbox" at bounding box center [189, 159] width 7 height 7
checkbox input "true"
click at [388, 199] on div "Продолжить" at bounding box center [375, 196] width 40 height 9
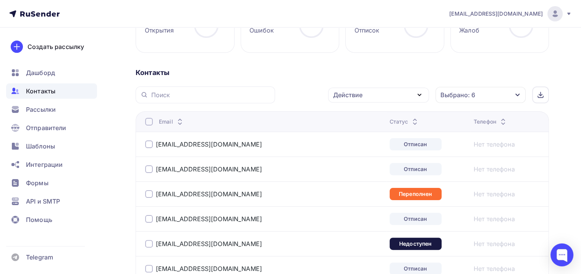
scroll to position [153, 0]
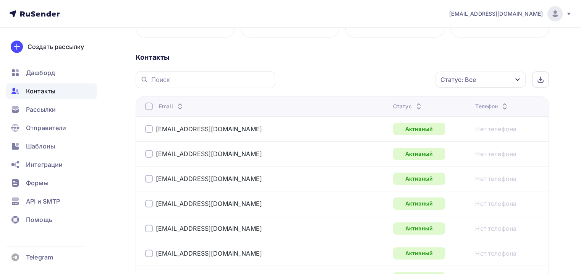
click at [474, 83] on div "Статус: Все" at bounding box center [459, 79] width 36 height 9
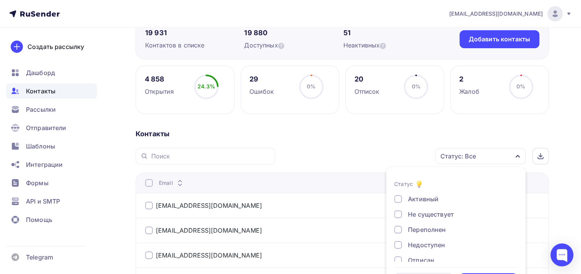
scroll to position [55, 0]
click at [425, 248] on div "Жалоба" at bounding box center [420, 250] width 24 height 9
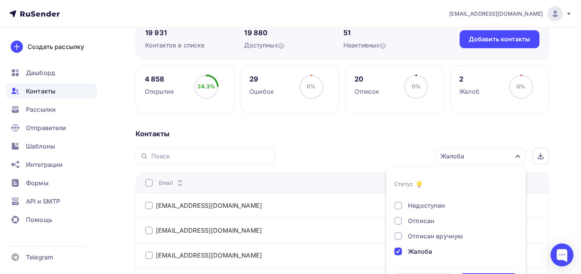
click at [426, 237] on div "Отписан вручную" at bounding box center [435, 235] width 55 height 9
click at [421, 220] on div "Отписан" at bounding box center [421, 220] width 26 height 9
click at [423, 209] on div "Недоступен" at bounding box center [426, 205] width 37 height 9
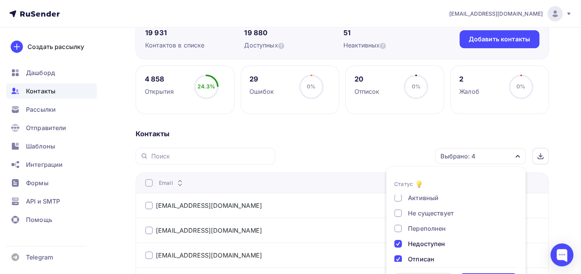
click at [426, 226] on div "Переполнен" at bounding box center [427, 228] width 38 height 9
click at [425, 212] on div "Не существует" at bounding box center [431, 212] width 46 height 9
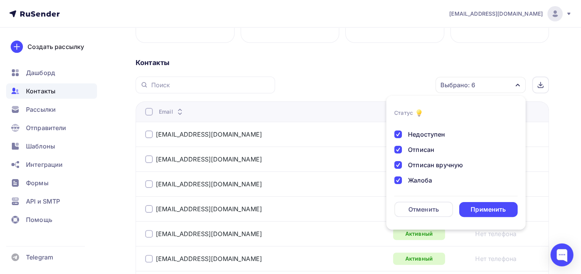
scroll to position [153, 0]
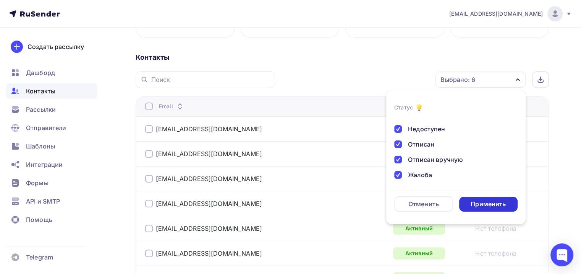
drag, startPoint x: 490, startPoint y: 213, endPoint x: 489, endPoint y: 206, distance: 6.7
click at [489, 210] on li "Статус Новый Активный Не существует Переполнен Недоступен Отписан Отписан вручн…" at bounding box center [455, 157] width 139 height 125
click at [488, 206] on div "Применить" at bounding box center [488, 203] width 35 height 9
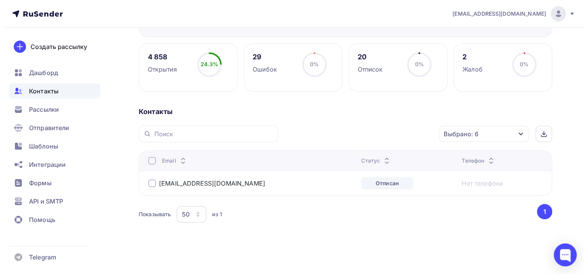
scroll to position [98, 0]
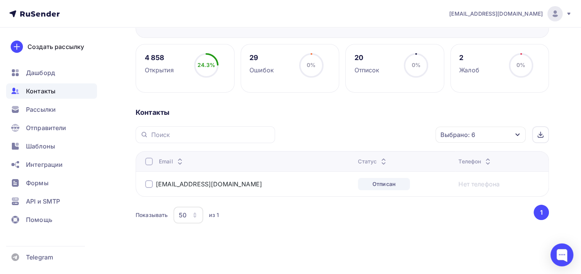
click at [147, 157] on div at bounding box center [149, 161] width 8 height 8
click at [362, 135] on div "Действие" at bounding box center [347, 134] width 29 height 9
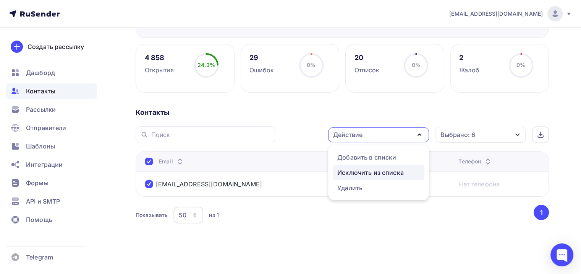
click at [361, 173] on div "Исключить из списка" at bounding box center [370, 172] width 66 height 9
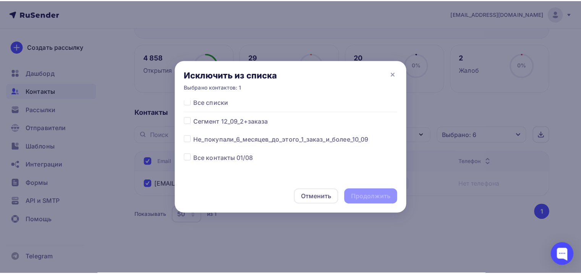
scroll to position [5, 0]
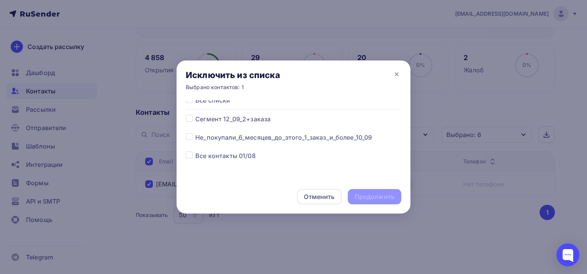
click at [195, 114] on label at bounding box center [195, 114] width 0 height 0
click at [190, 120] on input "checkbox" at bounding box center [189, 117] width 7 height 7
click at [195, 114] on label at bounding box center [195, 114] width 0 height 0
click at [186, 120] on input "checkbox" at bounding box center [189, 117] width 7 height 7
checkbox input "false"
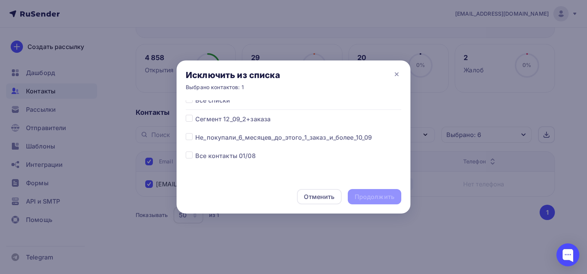
click at [191, 159] on div at bounding box center [191, 155] width 10 height 9
click at [211, 159] on span "Все контакты 01/08" at bounding box center [225, 155] width 60 height 9
click at [195, 151] on label at bounding box center [195, 151] width 0 height 0
click at [189, 156] on input "checkbox" at bounding box center [189, 154] width 7 height 7
checkbox input "true"
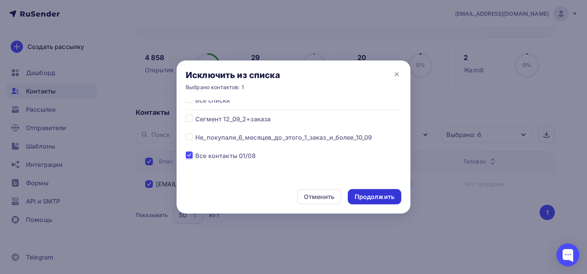
click at [377, 197] on div "Продолжить" at bounding box center [375, 196] width 40 height 9
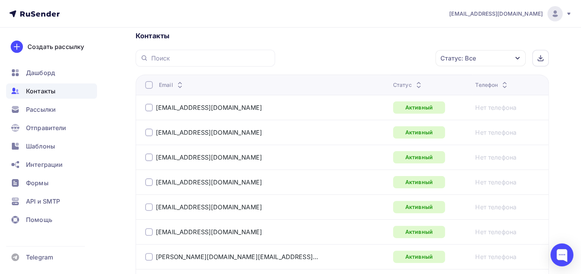
scroll to position [115, 0]
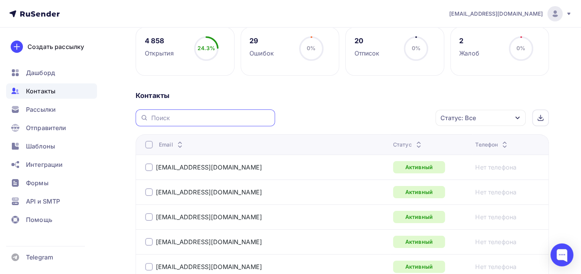
click at [207, 118] on input "text" at bounding box center [210, 117] width 119 height 8
type input "lex"
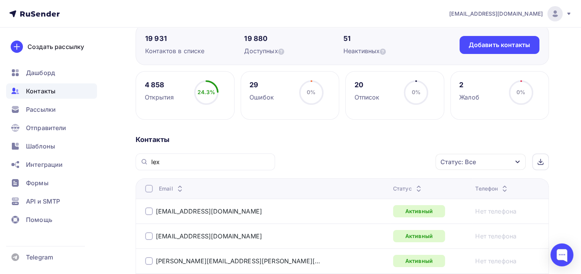
scroll to position [76, 0]
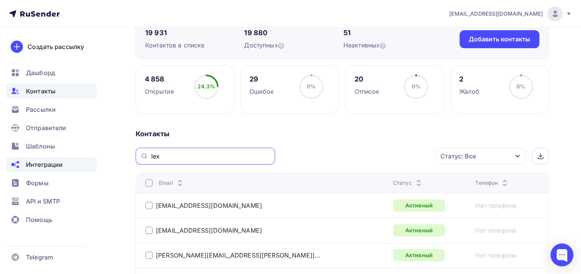
drag, startPoint x: 202, startPoint y: 156, endPoint x: 96, endPoint y: 157, distance: 105.9
click at [453, 162] on div "Статус: Все" at bounding box center [481, 156] width 90 height 16
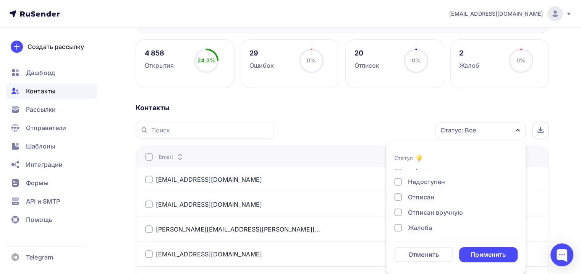
scroll to position [55, 0]
click at [411, 225] on div "Жалоба" at bounding box center [420, 225] width 24 height 9
click at [422, 206] on div "Отписан вручную" at bounding box center [435, 209] width 55 height 9
click at [409, 195] on div "Отписан" at bounding box center [421, 194] width 26 height 9
click at [415, 180] on div "Недоступен" at bounding box center [426, 179] width 37 height 9
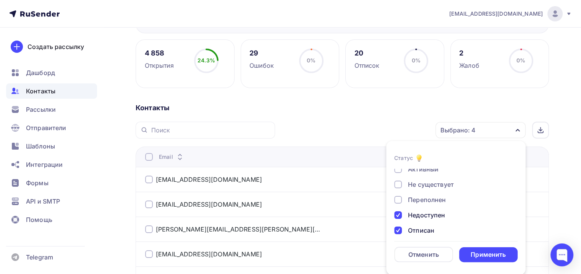
scroll to position [17, 0]
click at [419, 201] on div "Переполнен" at bounding box center [427, 202] width 38 height 9
click at [429, 185] on div "Не существует" at bounding box center [431, 186] width 46 height 9
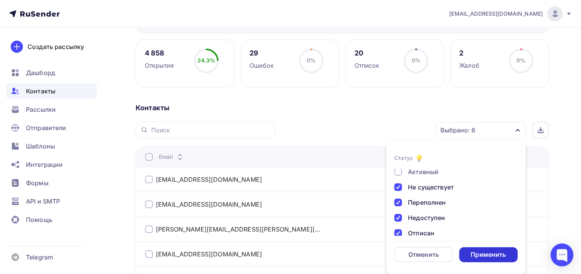
click at [478, 248] on div "Применить" at bounding box center [488, 254] width 59 height 15
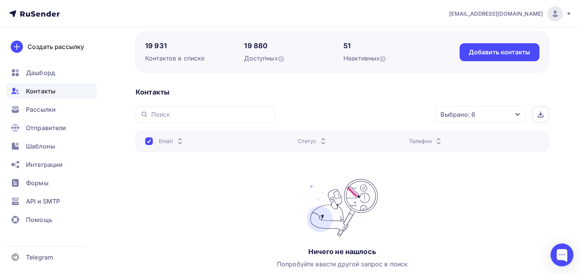
scroll to position [0, 0]
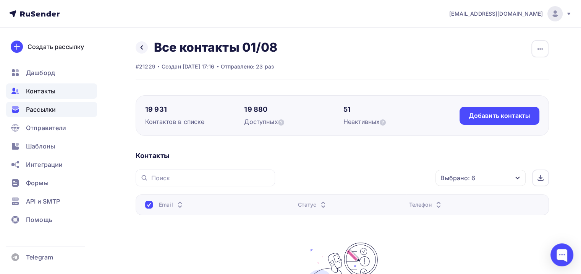
click at [58, 109] on div "Рассылки" at bounding box center [51, 109] width 91 height 15
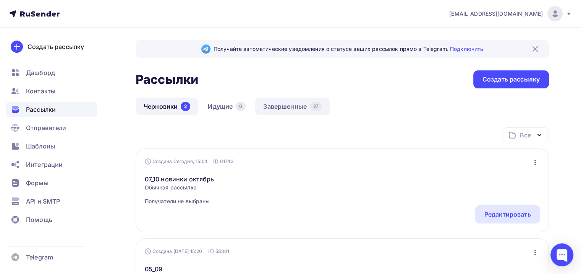
click at [282, 107] on link "Завершенные 27" at bounding box center [292, 106] width 75 height 18
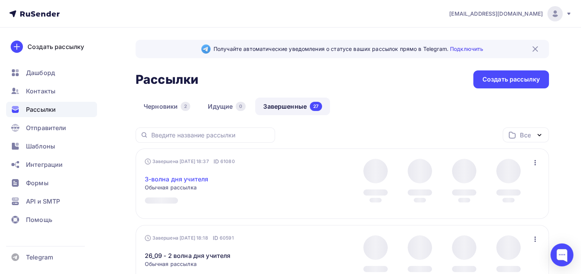
click at [193, 183] on link "3-волна дня учителя" at bounding box center [177, 178] width 64 height 9
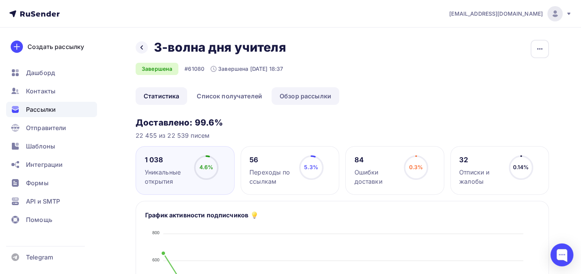
click at [290, 91] on link "Обзор рассылки" at bounding box center [306, 96] width 68 height 18
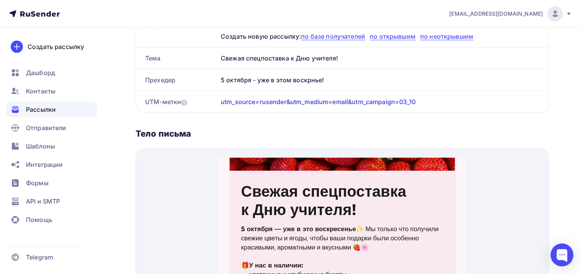
scroll to position [115, 0]
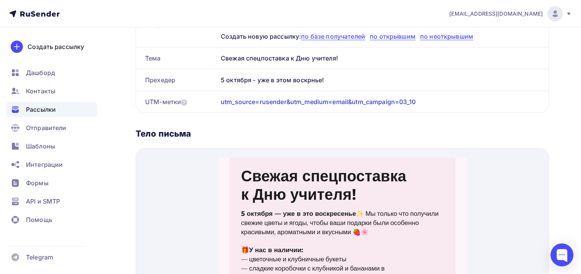
click at [309, 171] on span "Свежая спецпоставка" at bounding box center [323, 166] width 165 height 19
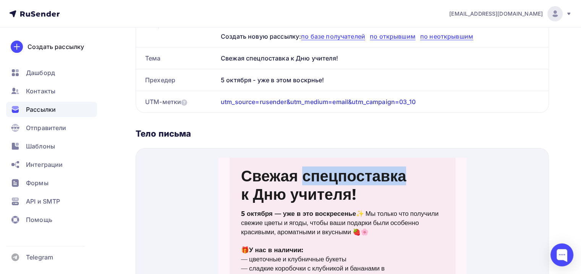
click at [309, 171] on span "Свежая спецпоставка" at bounding box center [323, 166] width 165 height 19
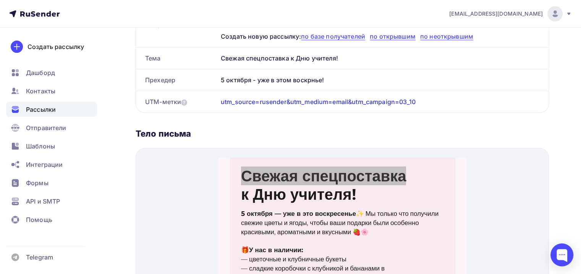
click at [520, 174] on div at bounding box center [342, 257] width 413 height 219
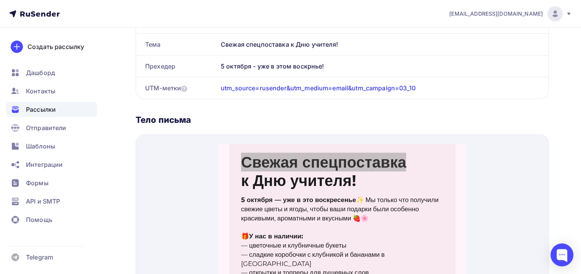
scroll to position [229, 0]
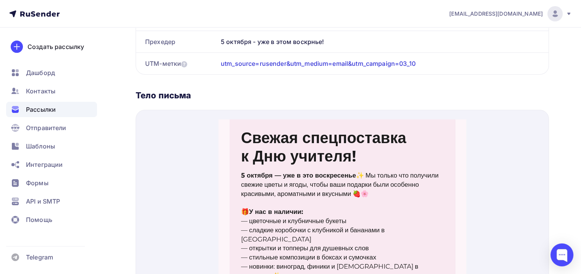
click at [346, 157] on td "Свежая спецпоставка к Дню учителя!" at bounding box center [342, 135] width 225 height 54
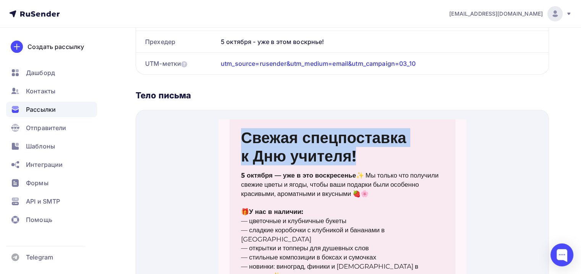
drag, startPoint x: 373, startPoint y: 151, endPoint x: 237, endPoint y: 125, distance: 138.4
click at [237, 125] on td "Свежая спецпоставка к Дню учителя!" at bounding box center [342, 135] width 225 height 54
copy div "Свежая спецпоставка к Дню учителя!"
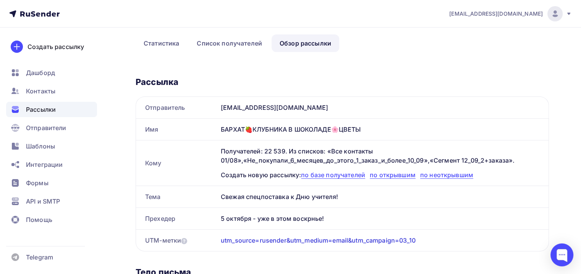
scroll to position [38, 0]
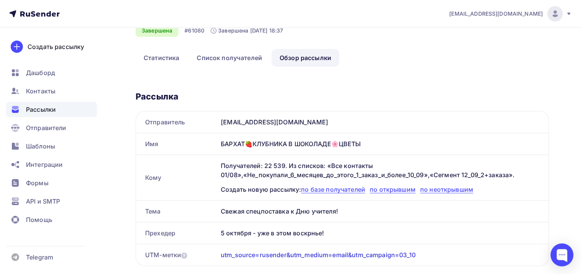
click at [263, 145] on div "БАРХАТ🍓КЛУБНИКА В ШОКОЛАДЕ🌸ЦВЕТЫ" at bounding box center [383, 143] width 331 height 21
copy div "БАРХАТ🍓КЛУБНИКА В ШОКОЛАДЕ🌸ЦВЕТЫ"
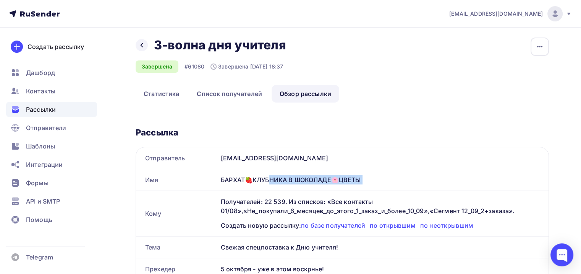
scroll to position [0, 0]
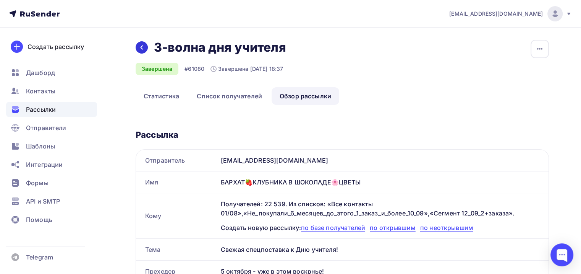
click at [139, 46] on icon at bounding box center [142, 47] width 6 height 6
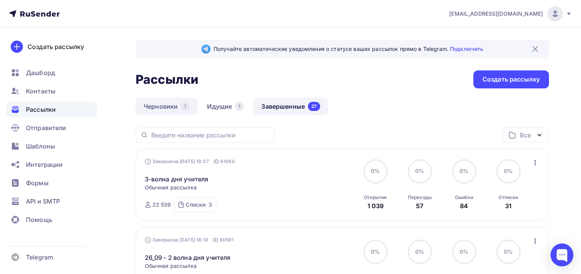
click at [156, 112] on link "Черновики 1" at bounding box center [167, 106] width 62 height 18
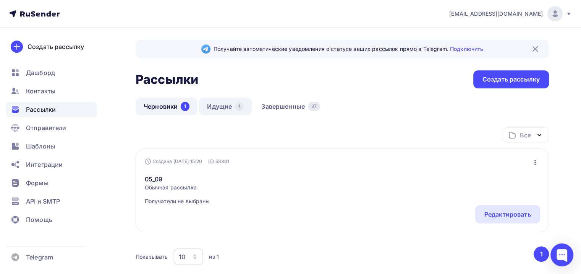
click at [219, 109] on link "Идущие 1" at bounding box center [225, 106] width 53 height 18
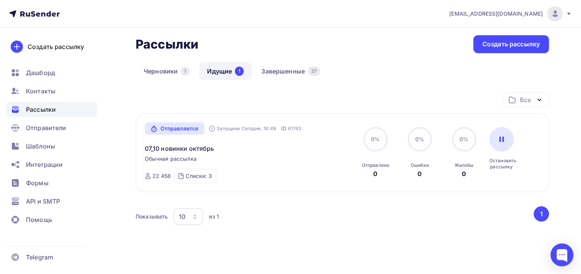
scroll to position [38, 0]
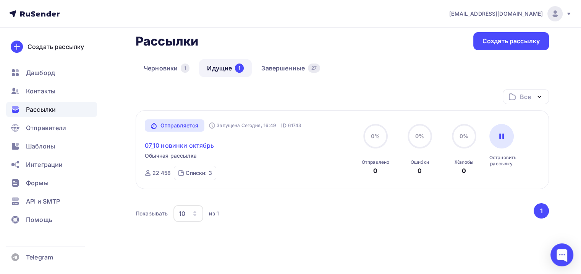
click at [190, 142] on link "07_10 новинки октябрь" at bounding box center [180, 145] width 70 height 9
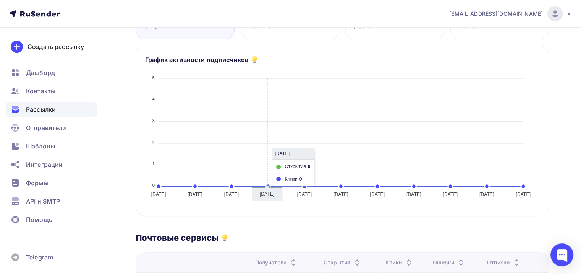
scroll to position [38, 0]
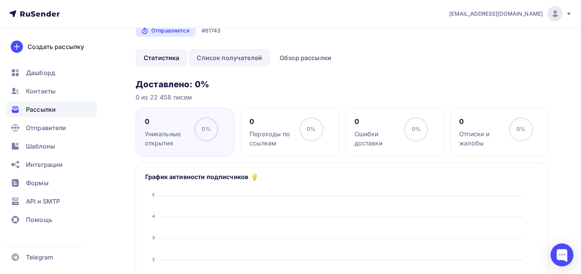
click at [248, 53] on link "Список получателей" at bounding box center [229, 58] width 81 height 18
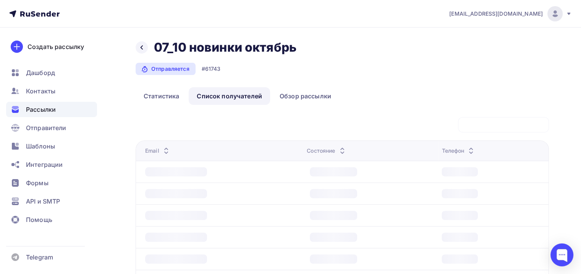
click at [300, 59] on div "Назад 07_10 новинки октябрь 07_10 новинки октябрь Отправляется #61743" at bounding box center [219, 57] width 166 height 35
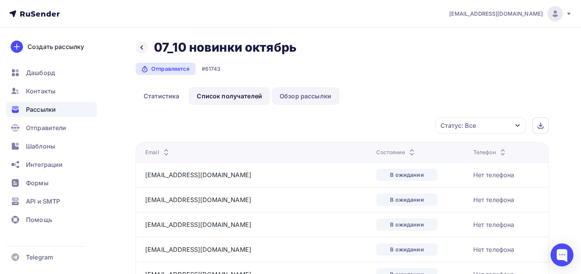
click at [295, 92] on link "Обзор рассылки" at bounding box center [306, 96] width 68 height 18
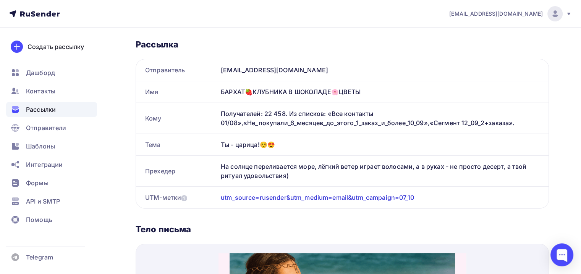
scroll to position [115, 0]
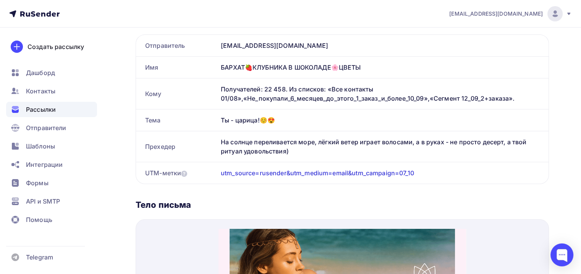
drag, startPoint x: 219, startPoint y: 120, endPoint x: 286, endPoint y: 143, distance: 70.5
click at [298, 150] on div "Отправитель info@barhatflowers.ru Имя БАРХАТ🍓КЛУБНИКА В ШОКОЛАДЕ🌸ЦВЕТЫ Кому Пол…" at bounding box center [342, 108] width 413 height 149
click at [250, 123] on div "Ты - царица!☺️😍" at bounding box center [383, 119] width 331 height 21
click at [245, 116] on div "Ты - царица!☺️😍" at bounding box center [383, 119] width 331 height 21
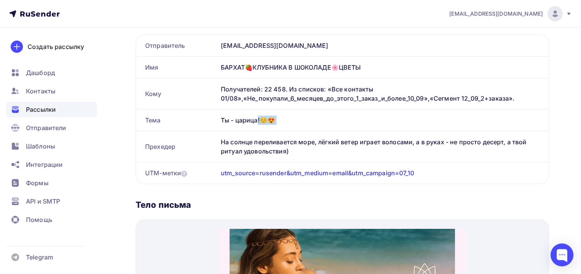
click at [245, 116] on div "Ты - царица!☺️😍" at bounding box center [383, 119] width 331 height 21
copy div "Ты - царица!☺️😍"
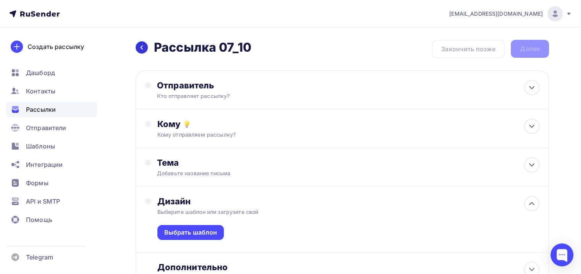
click at [140, 47] on icon at bounding box center [142, 47] width 6 height 6
